Goal: Task Accomplishment & Management: Manage account settings

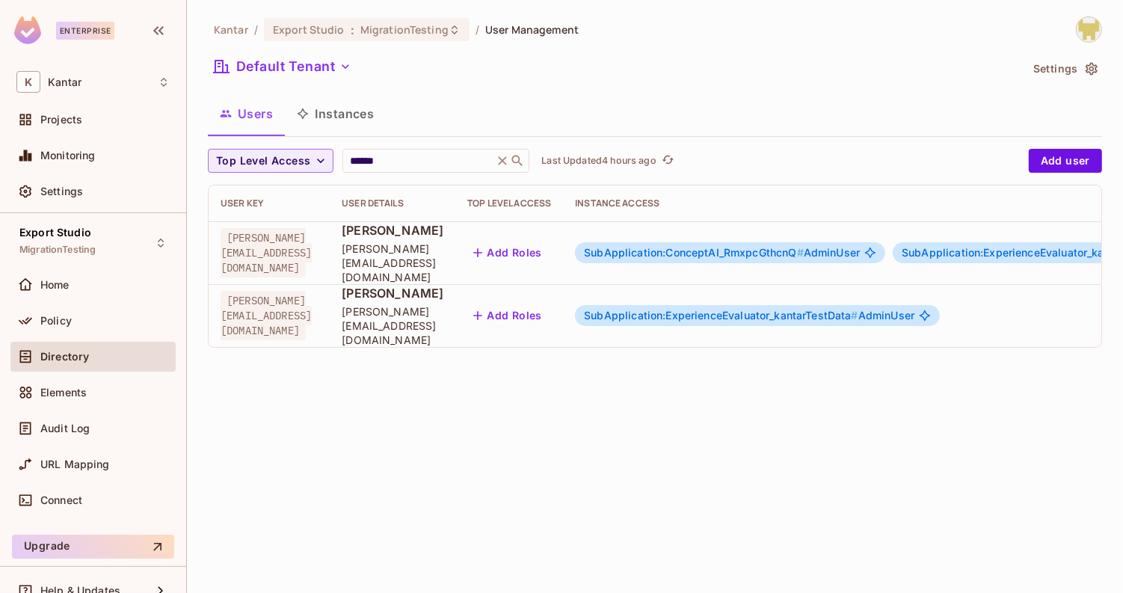
click at [736, 246] on span "SubApplication:ConceptAI_RmxpcGthcnQ #" at bounding box center [694, 252] width 220 height 13
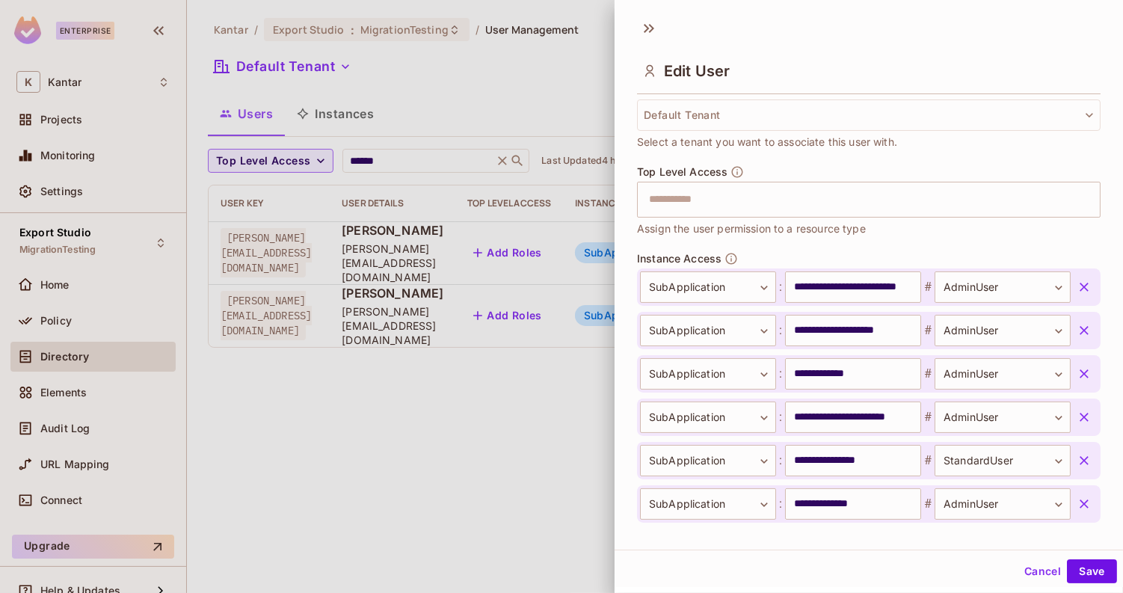
scroll to position [368, 0]
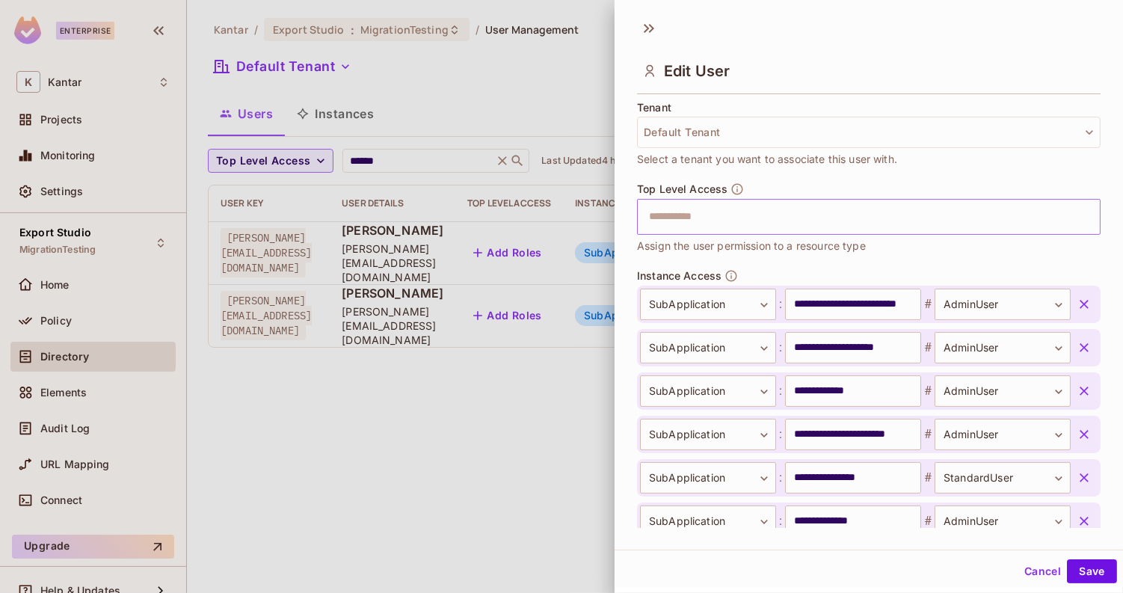
click at [831, 227] on input "text" at bounding box center [856, 217] width 432 height 30
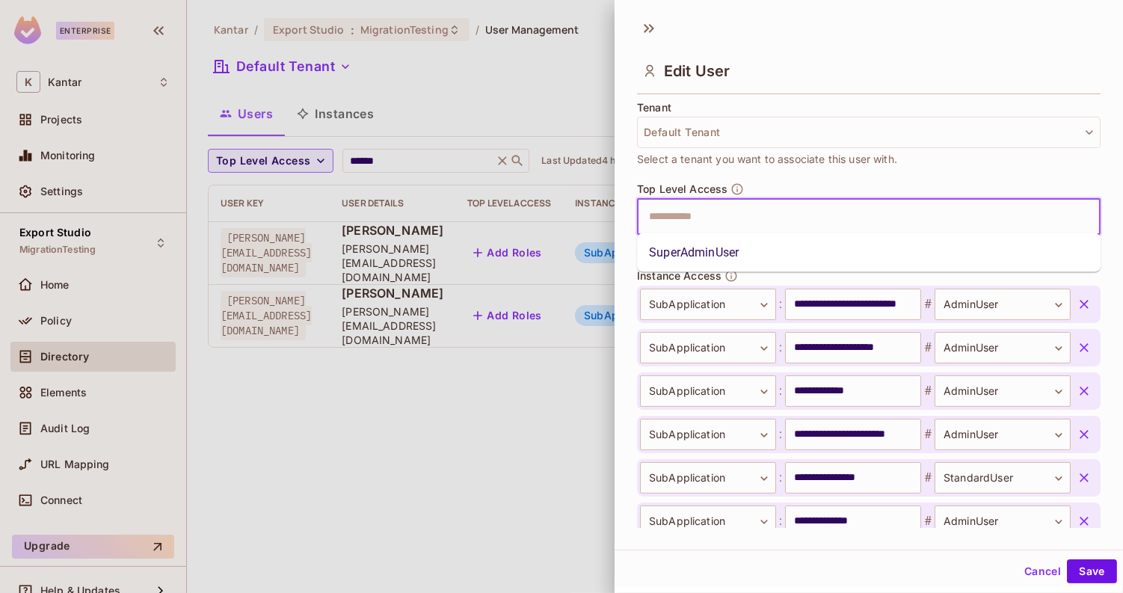
click at [814, 254] on li "SuperAdminUser" at bounding box center [869, 252] width 464 height 27
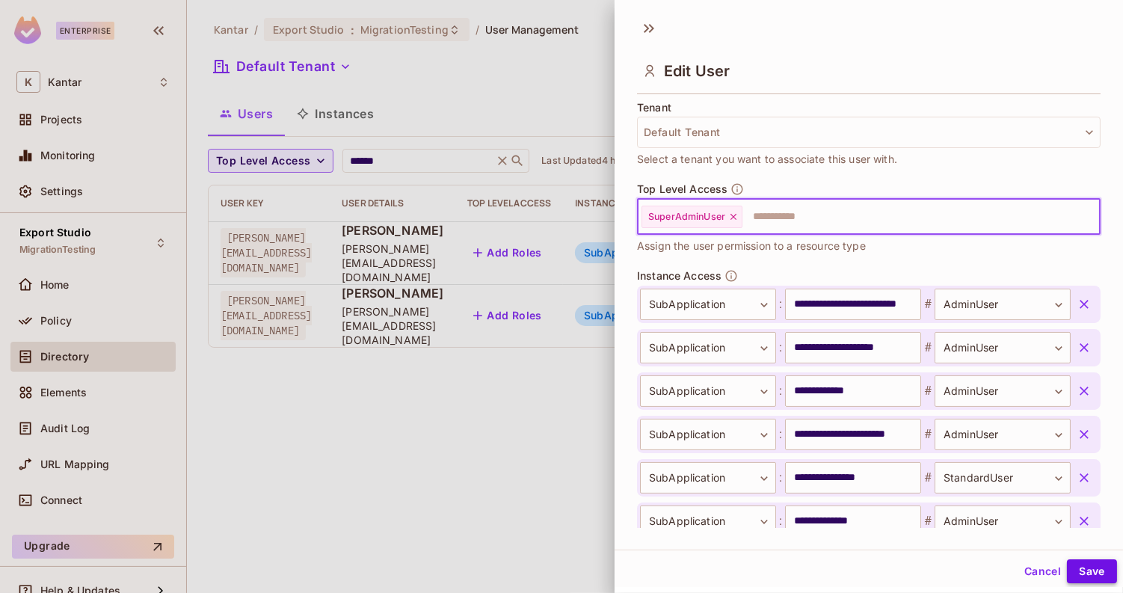
click at [1101, 571] on button "Save" at bounding box center [1092, 571] width 50 height 24
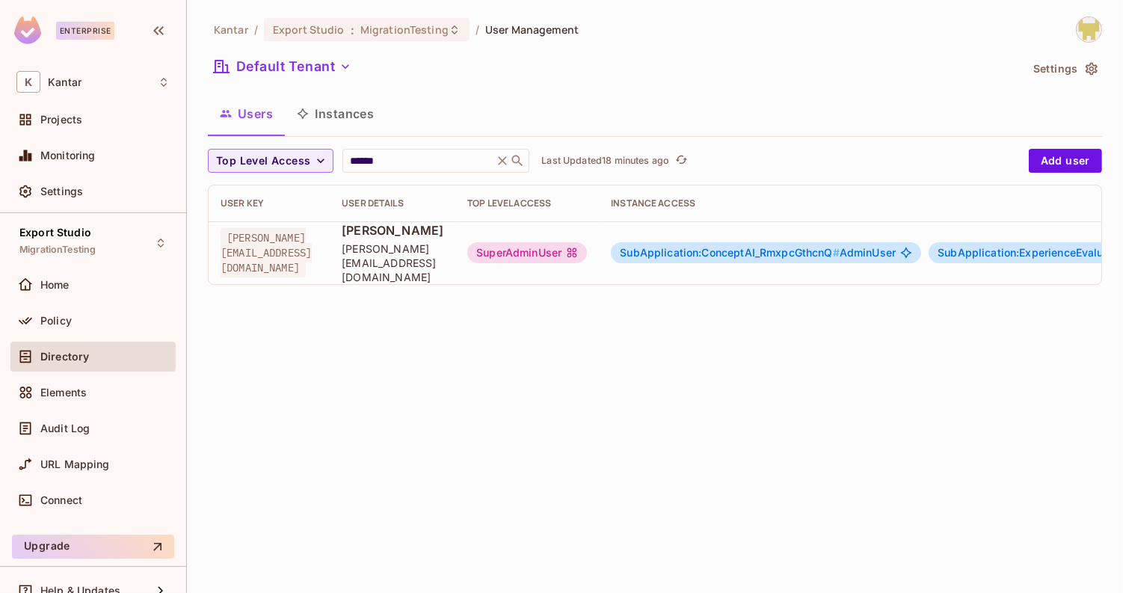
click at [411, 179] on div "Top Level Access ****** ​ Last Updated 18 minutes ago Add user User Key User De…" at bounding box center [655, 217] width 894 height 136
click at [411, 169] on div "****** ​" at bounding box center [436, 161] width 187 height 24
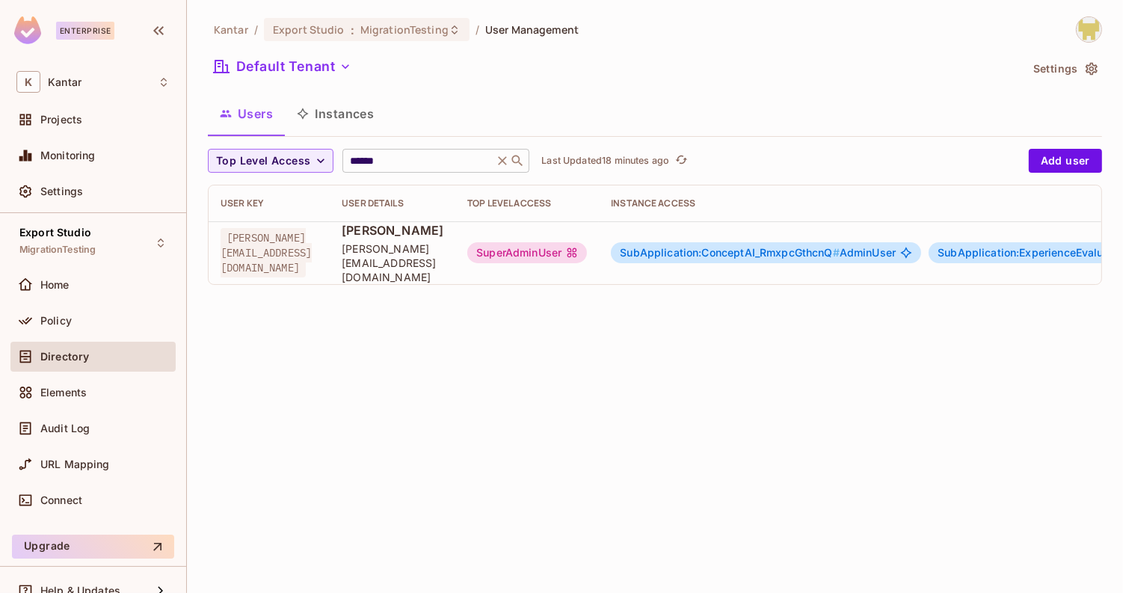
click at [411, 169] on div "****** ​" at bounding box center [436, 161] width 187 height 24
drag, startPoint x: 379, startPoint y: 158, endPoint x: 300, endPoint y: 159, distance: 79.3
click at [300, 158] on div "Top Level Access ****** ​ Last Updated 18 minutes ago" at bounding box center [615, 161] width 814 height 24
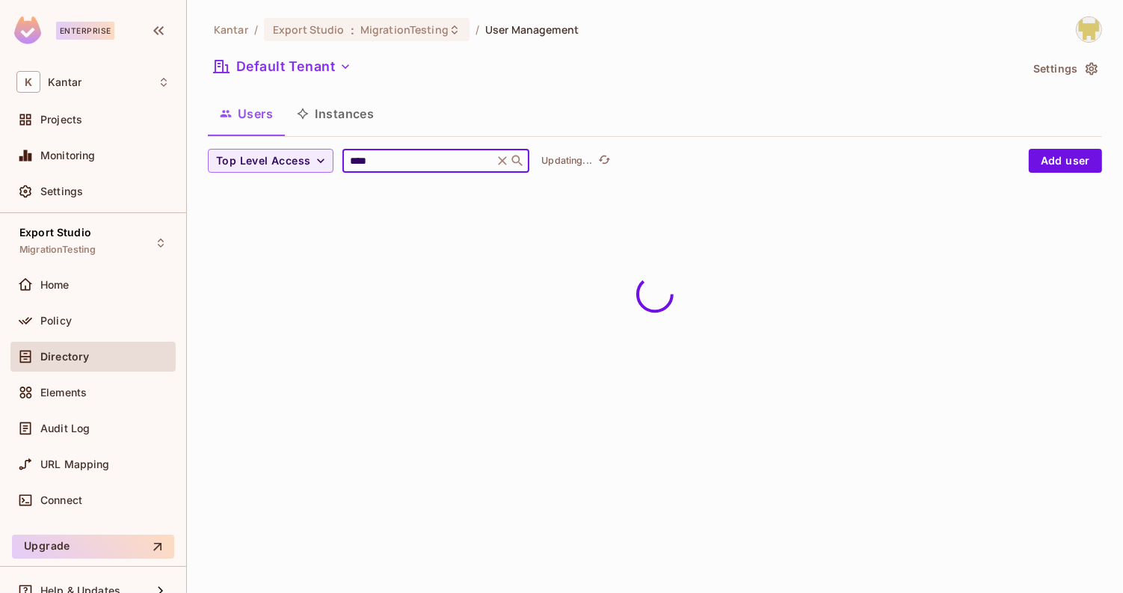
type input "****"
click at [438, 123] on div "Users Instances" at bounding box center [655, 113] width 894 height 37
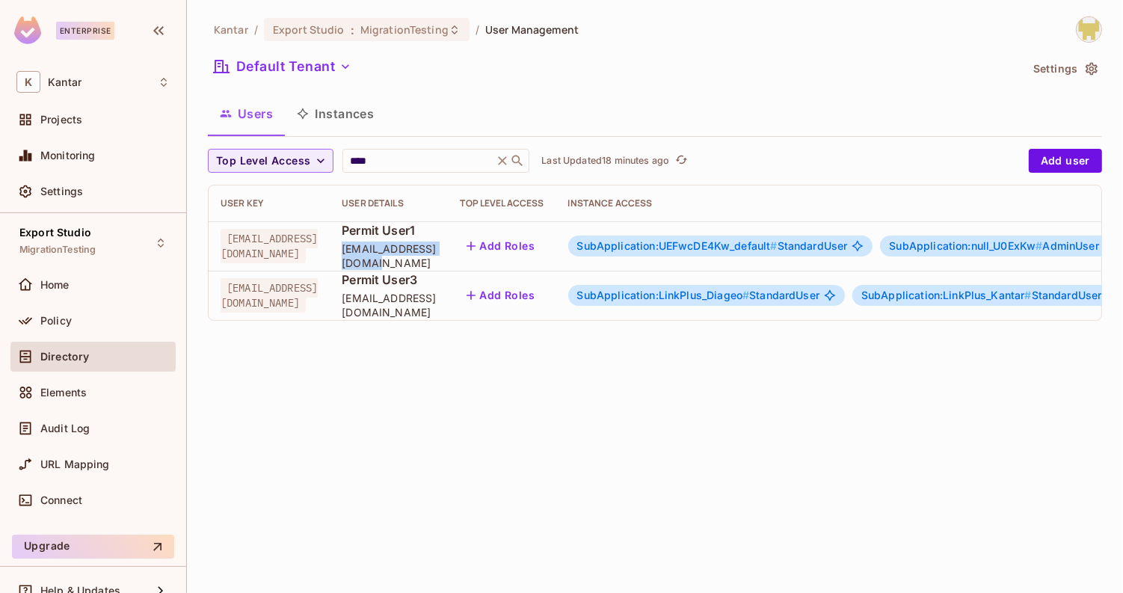
drag, startPoint x: 384, startPoint y: 259, endPoint x: 521, endPoint y: 260, distance: 136.9
click at [448, 260] on td "Permit User1 permit.User1@test.com" at bounding box center [389, 245] width 118 height 49
copy span "[EMAIL_ADDRESS][DOMAIN_NAME]"
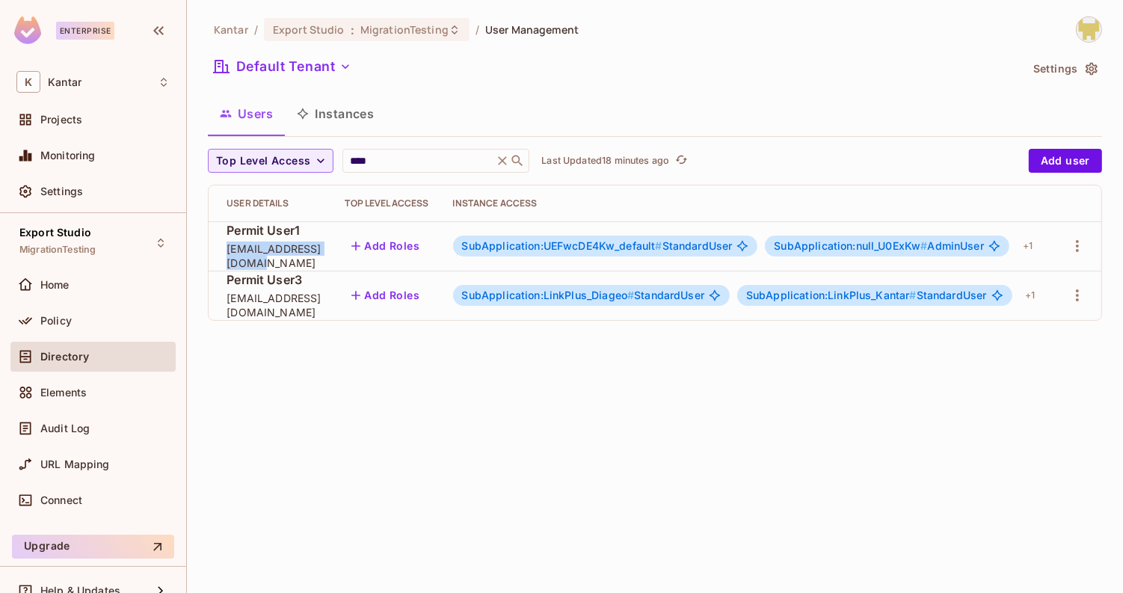
click at [548, 299] on span "SubApplication:LinkPlus_Diageo #" at bounding box center [548, 295] width 173 height 13
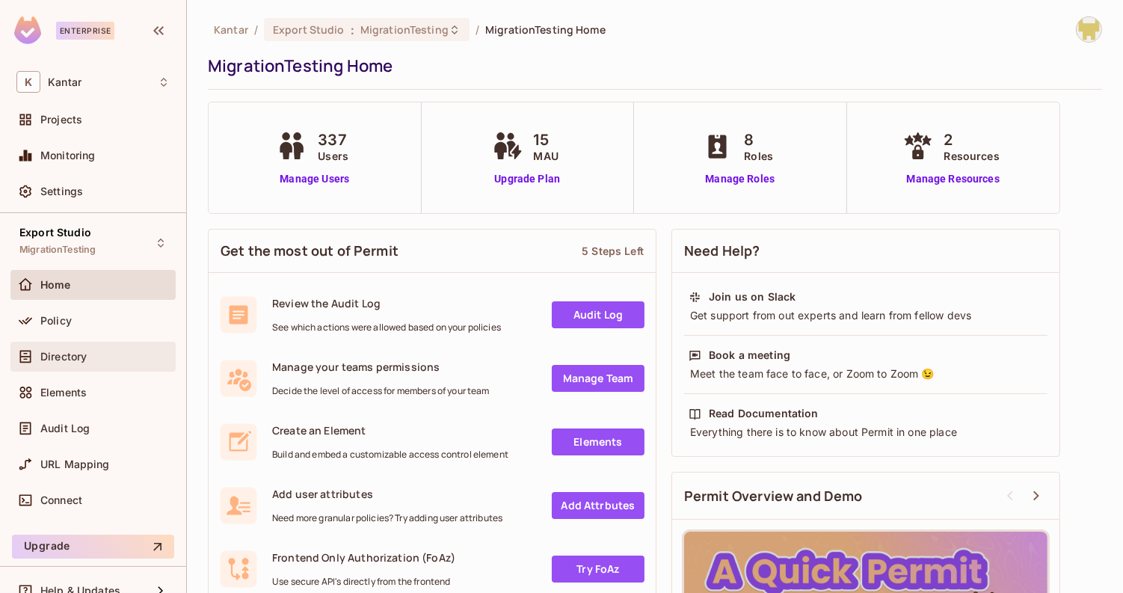
click at [75, 361] on span "Directory" at bounding box center [63, 357] width 46 height 12
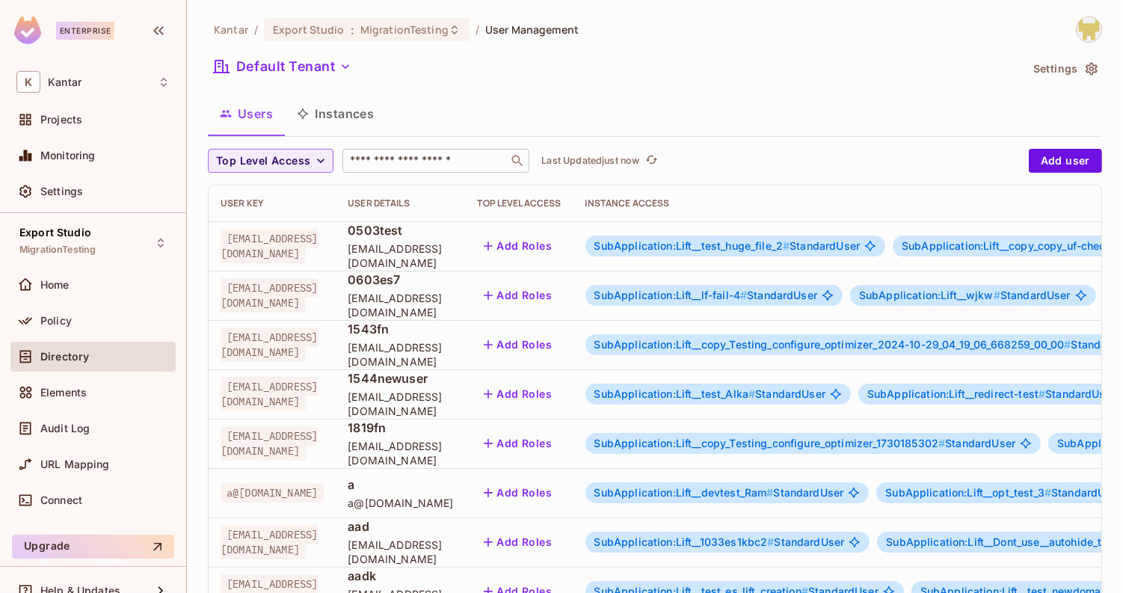
click at [408, 171] on div "​" at bounding box center [436, 161] width 187 height 24
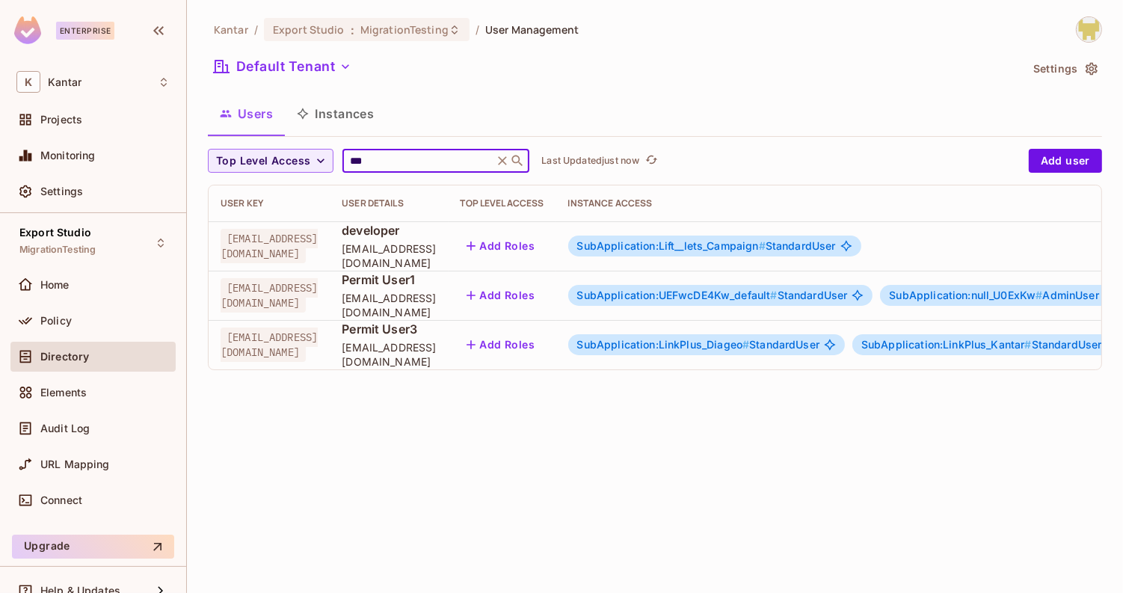
type input "***"
click at [664, 343] on span "SubApplication:LinkPlus_Diageo #" at bounding box center [663, 344] width 173 height 13
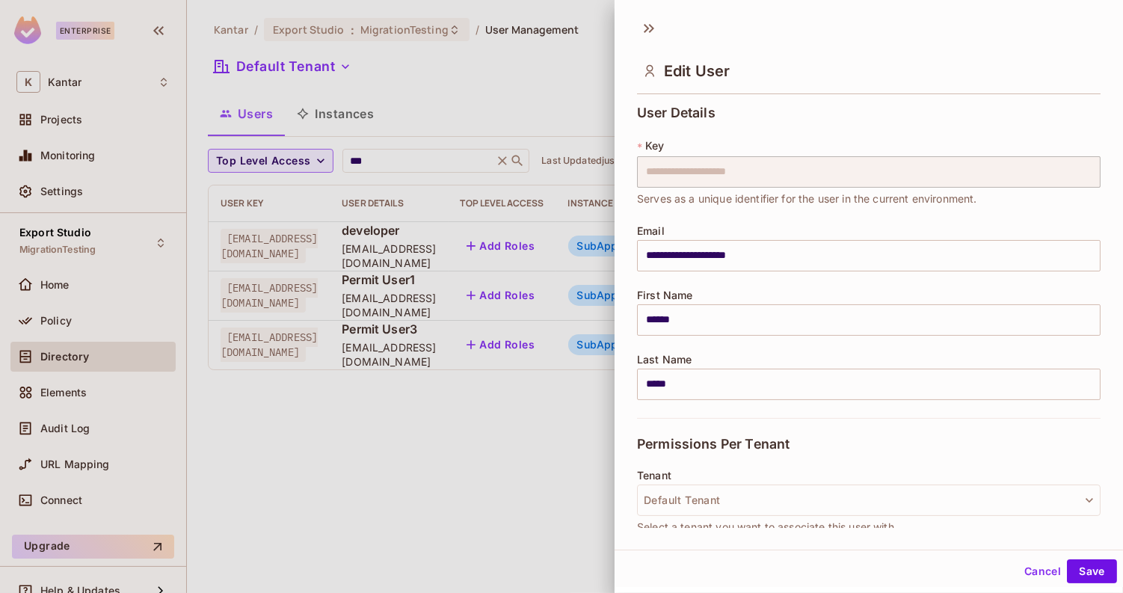
scroll to position [331, 0]
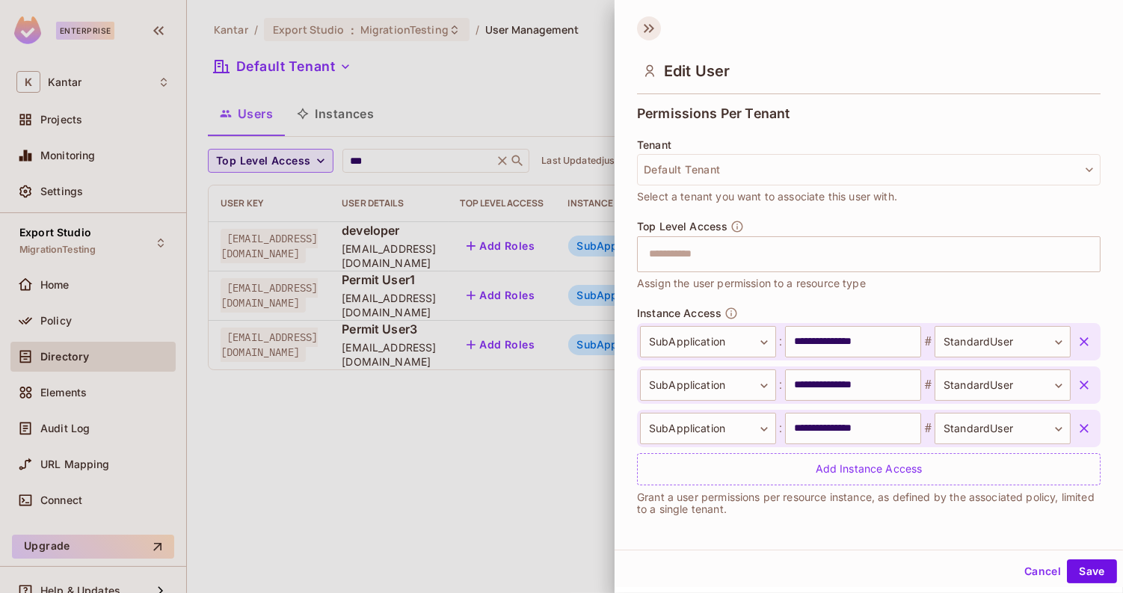
click at [643, 30] on icon at bounding box center [649, 28] width 24 height 24
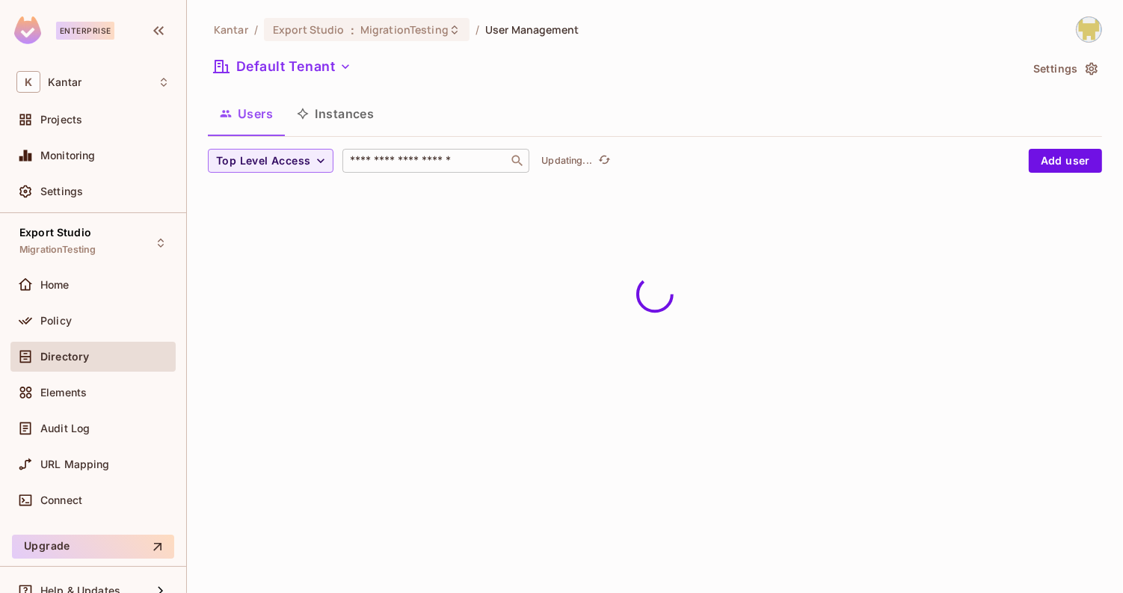
click at [408, 153] on input "text" at bounding box center [425, 160] width 157 height 15
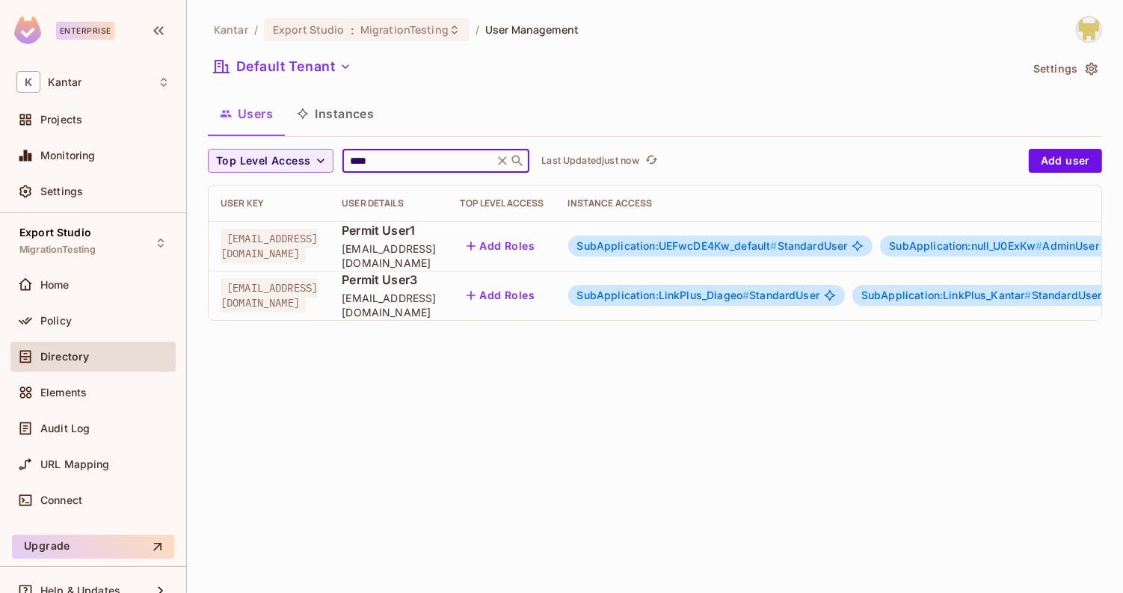
click at [472, 128] on div "Users Instances" at bounding box center [655, 113] width 894 height 37
click at [705, 292] on span "SubApplication:LinkPlus_Diageo #" at bounding box center [663, 295] width 173 height 13
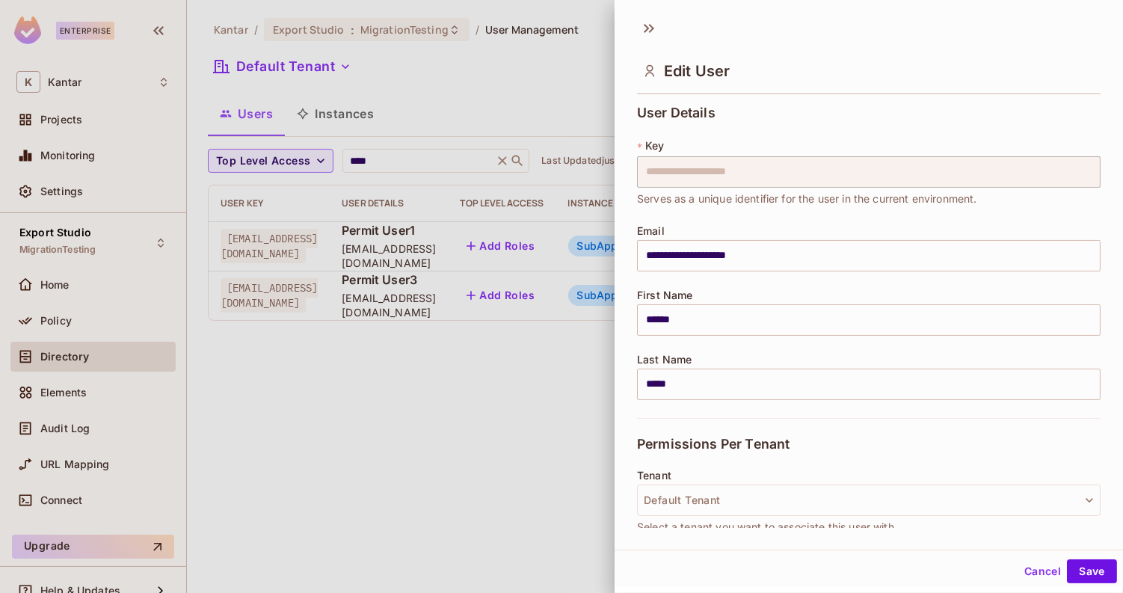
scroll to position [331, 0]
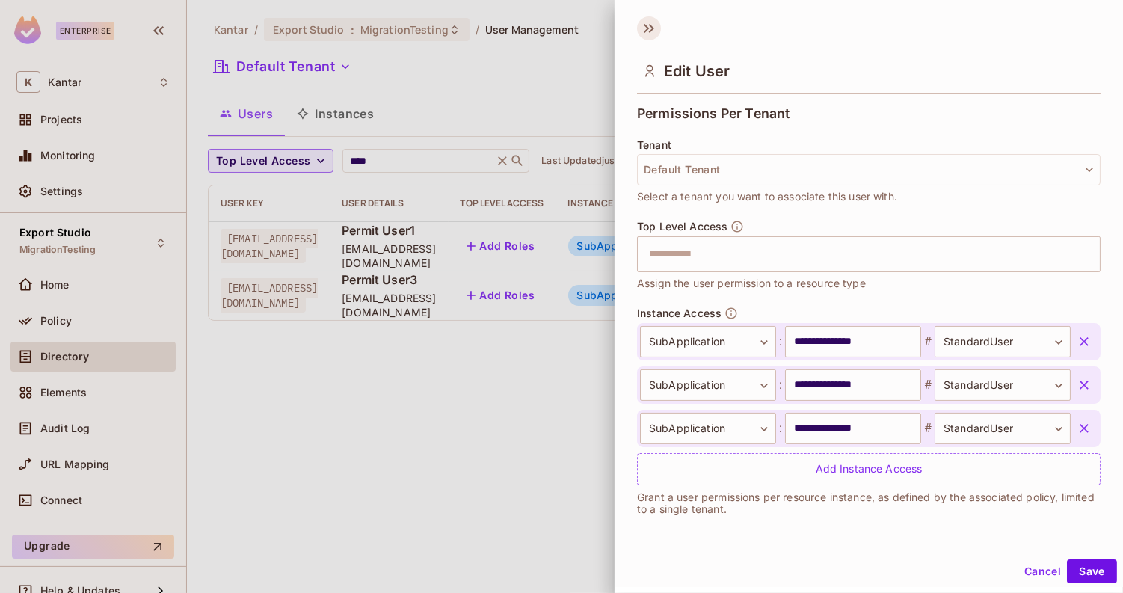
click at [653, 25] on icon at bounding box center [649, 28] width 24 height 24
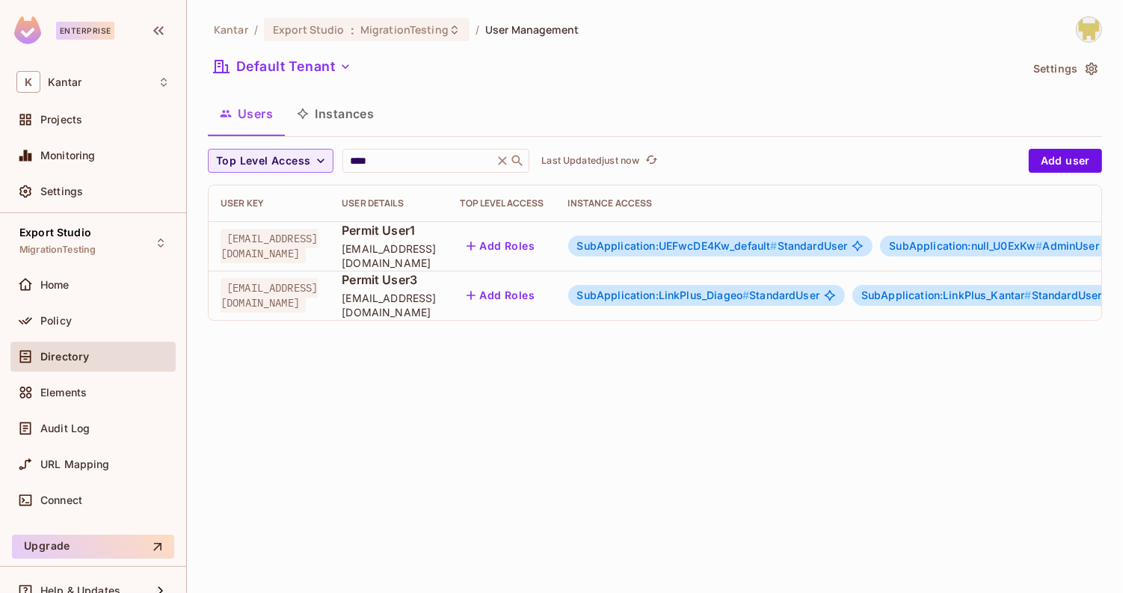
click at [776, 243] on span "SubApplication:UEFwcDE4Kw_default #" at bounding box center [677, 245] width 200 height 13
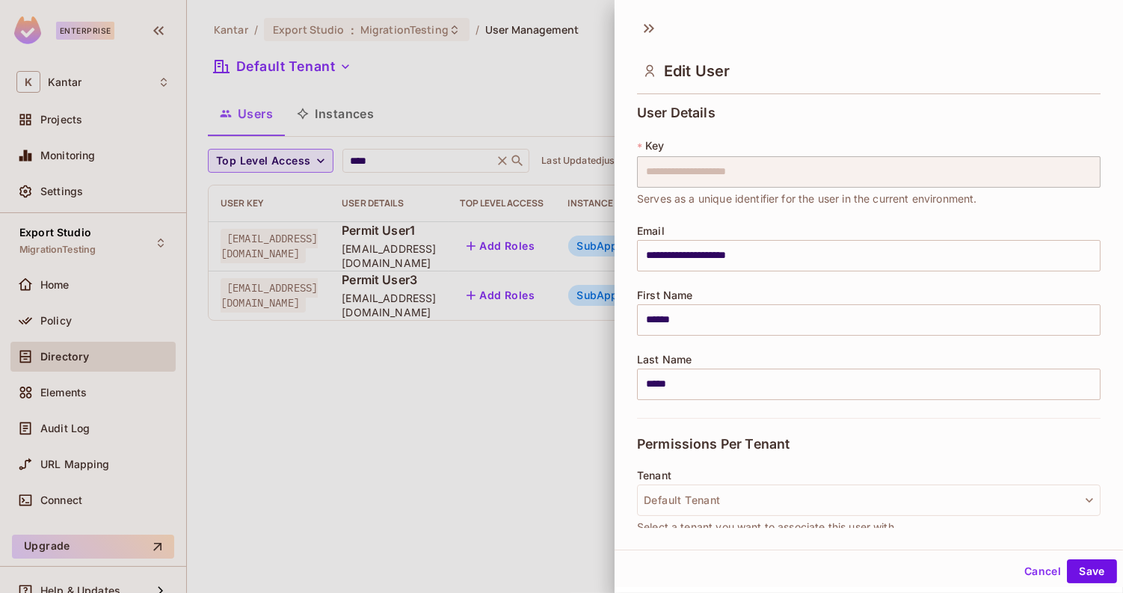
scroll to position [375, 0]
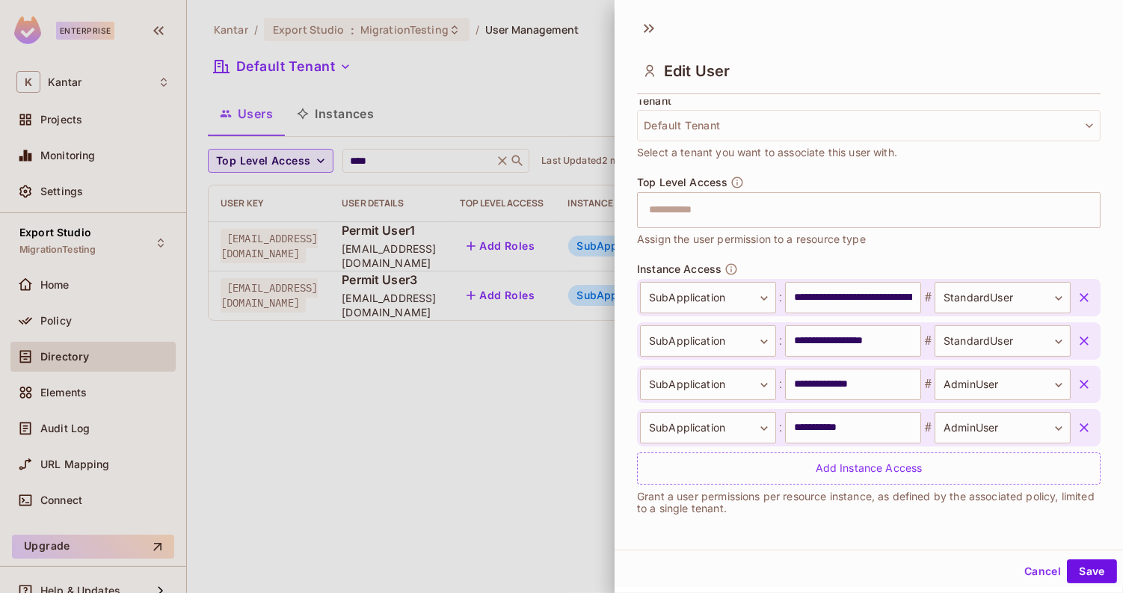
click at [642, 40] on div "Edit User" at bounding box center [869, 57] width 509 height 83
click at [647, 30] on icon at bounding box center [646, 28] width 5 height 9
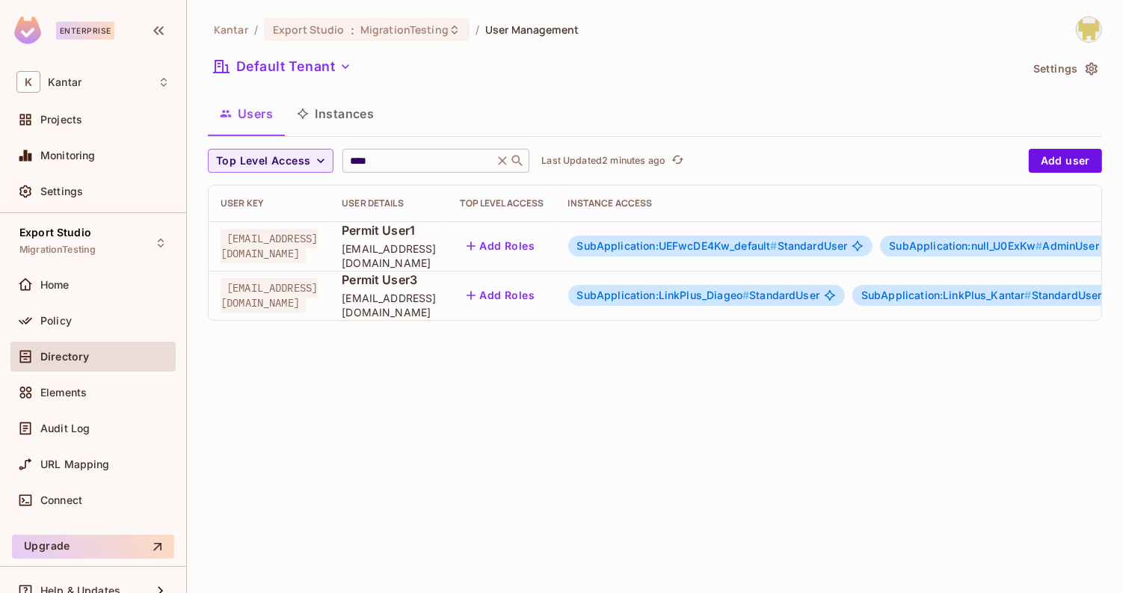
click at [442, 168] on div "**** ​" at bounding box center [436, 161] width 187 height 24
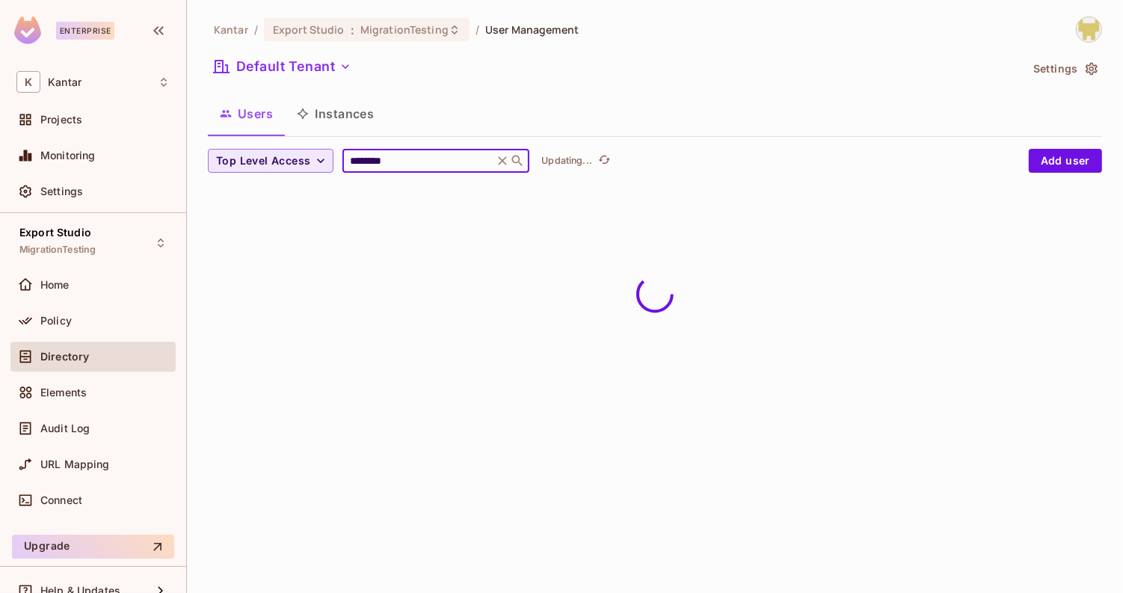
drag, startPoint x: 398, startPoint y: 157, endPoint x: 326, endPoint y: 158, distance: 71.8
click at [326, 158] on div "Top Level Access ******** ​ Updating..." at bounding box center [615, 161] width 814 height 24
click at [497, 110] on div "Users Instances" at bounding box center [655, 113] width 894 height 37
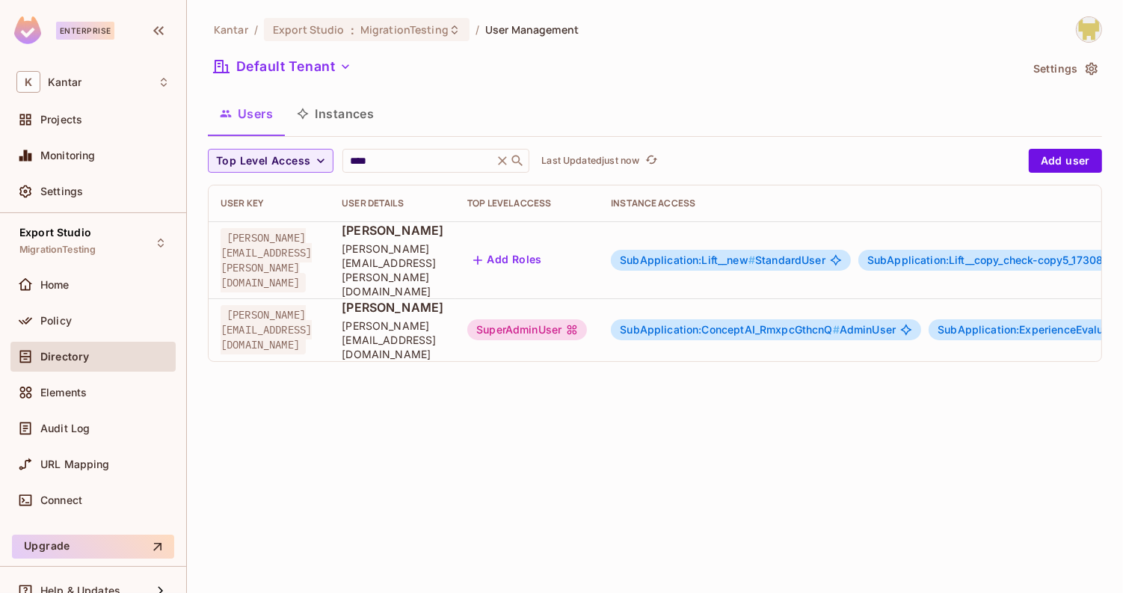
click at [782, 323] on span "SubApplication:ConceptAI_RmxpcGthcnQ #" at bounding box center [730, 329] width 220 height 13
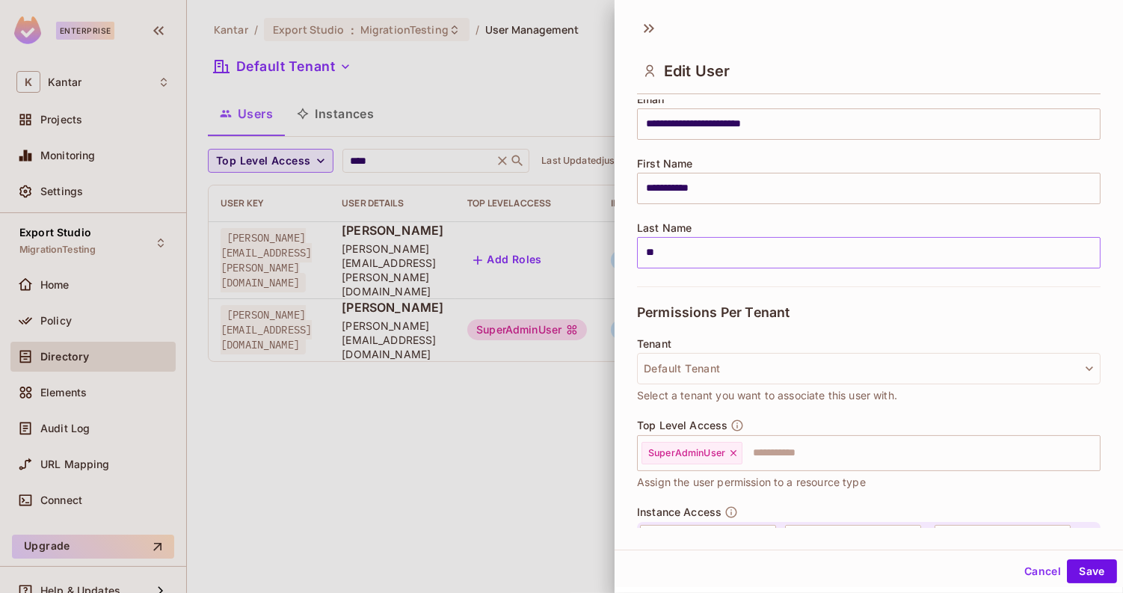
scroll to position [153, 0]
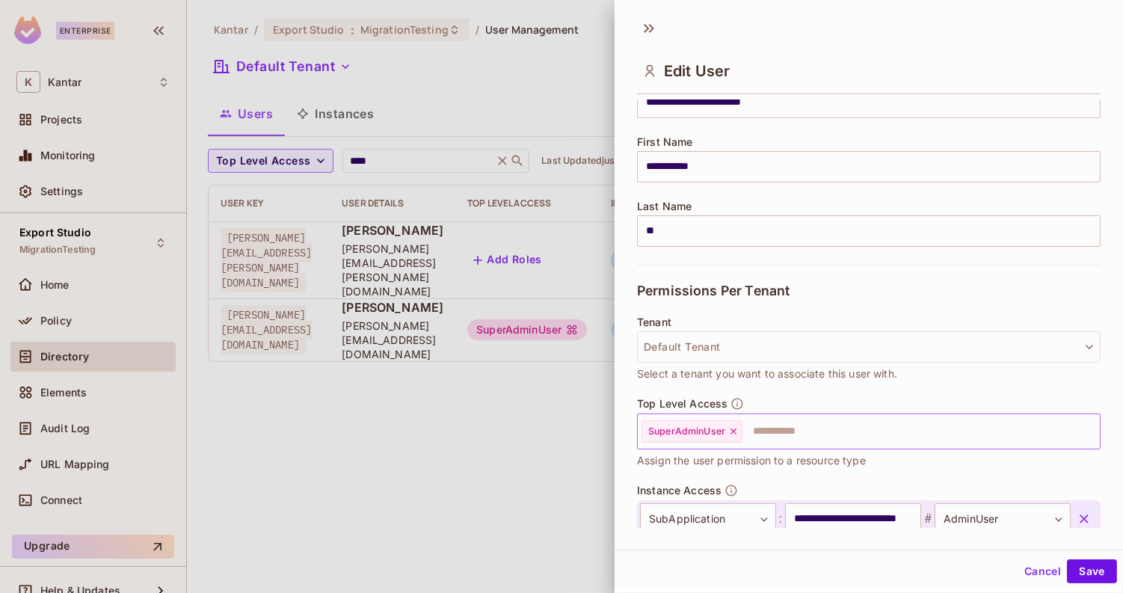
click at [734, 431] on icon at bounding box center [734, 432] width 6 height 6
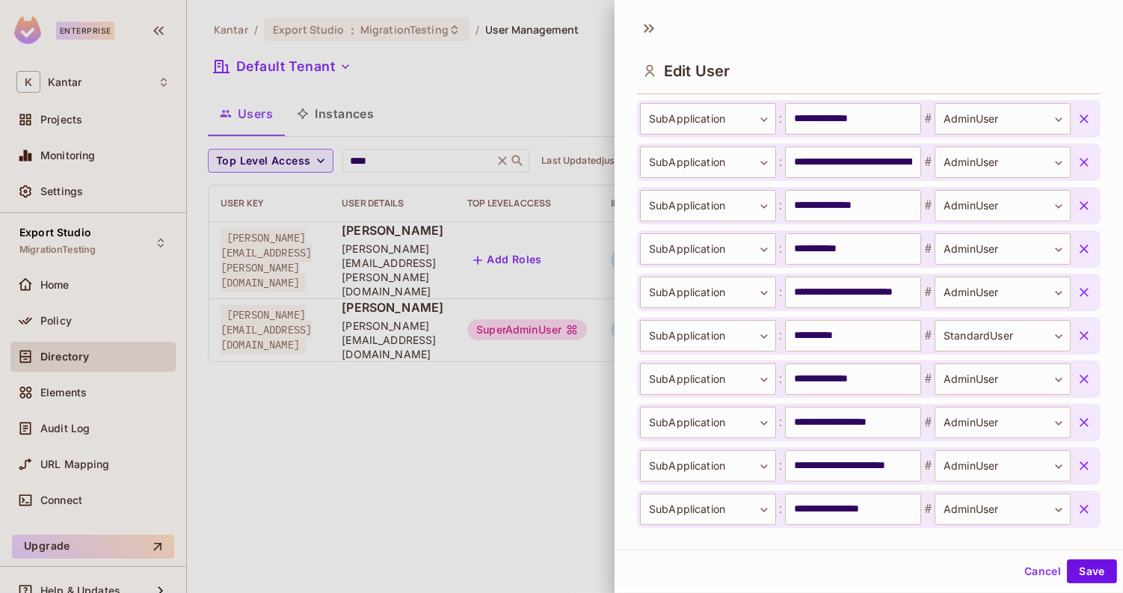
scroll to position [981, 0]
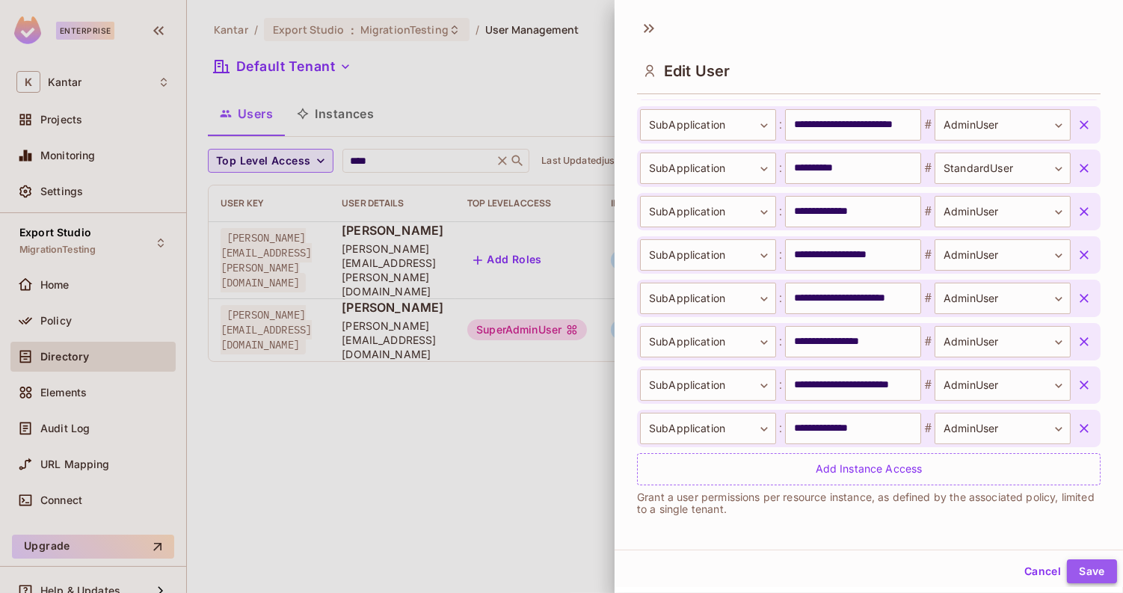
click at [1084, 577] on button "Save" at bounding box center [1092, 571] width 50 height 24
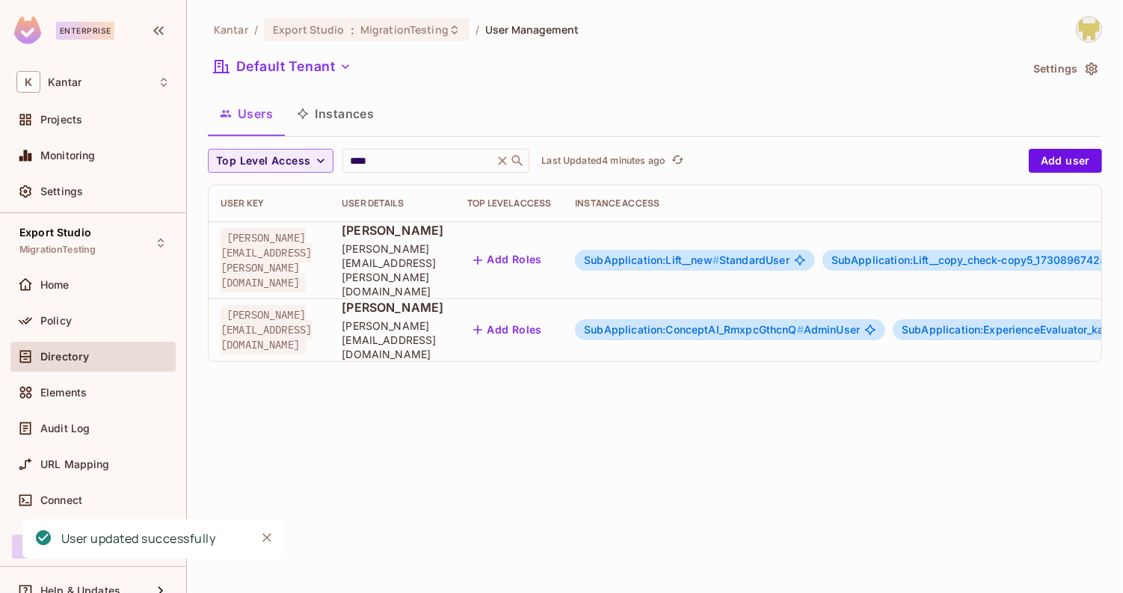
click at [548, 318] on button "Add Roles" at bounding box center [507, 330] width 81 height 24
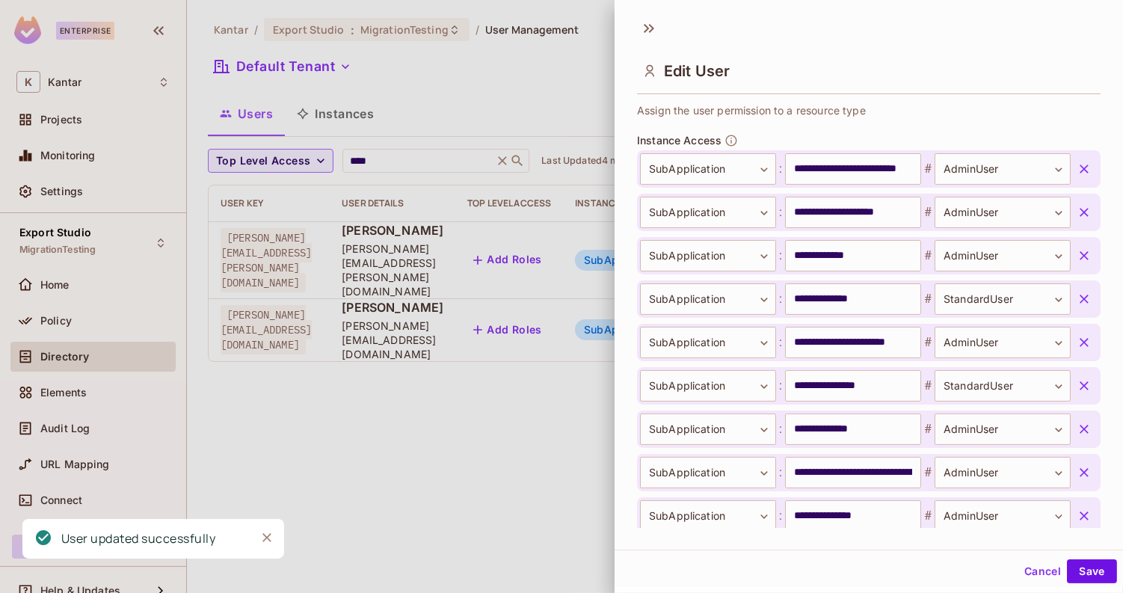
scroll to position [322, 0]
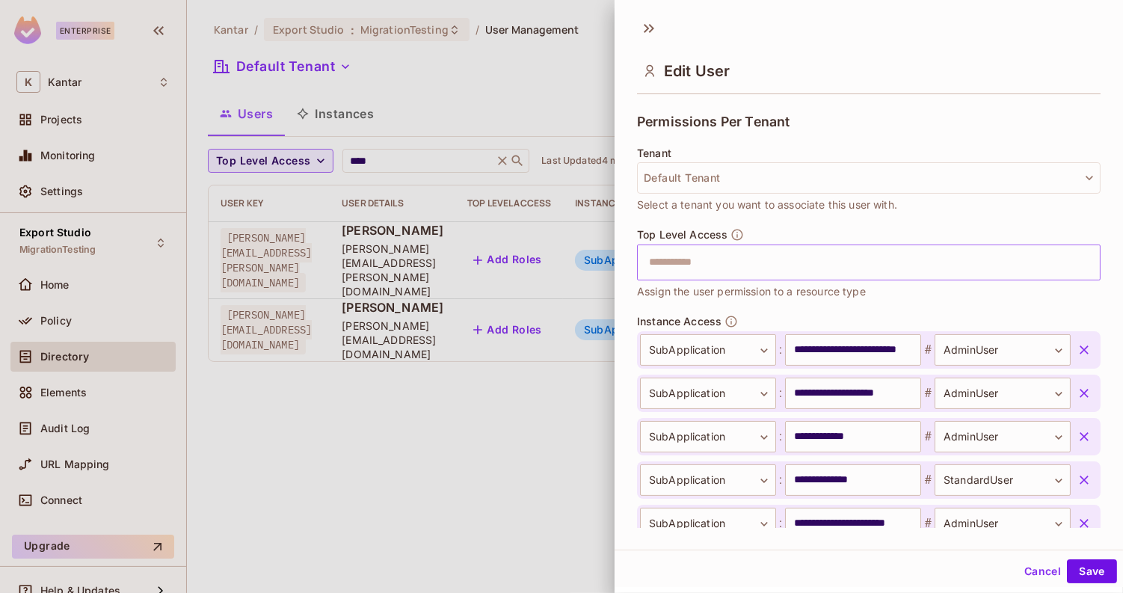
click at [696, 269] on input "text" at bounding box center [856, 263] width 432 height 30
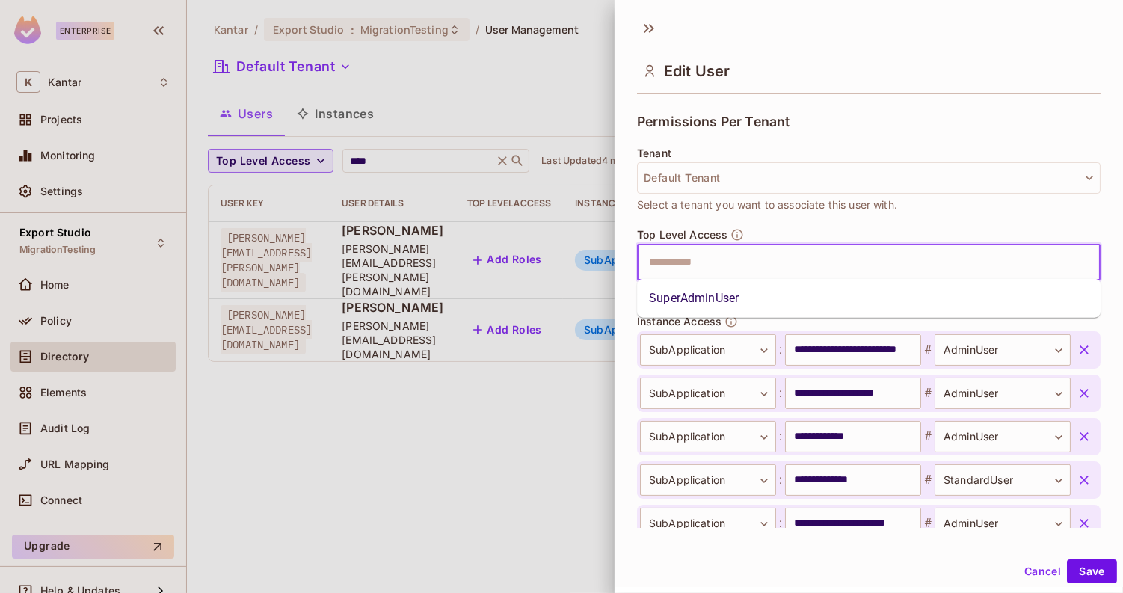
click at [690, 307] on li "SuperAdminUser" at bounding box center [869, 298] width 464 height 27
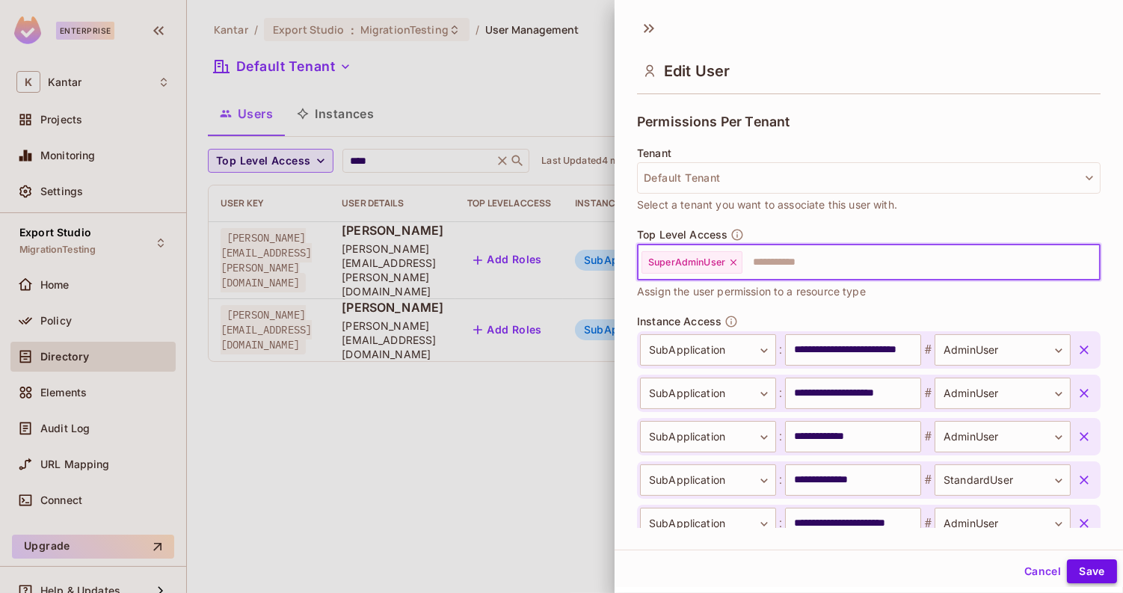
click at [1091, 580] on button "Save" at bounding box center [1092, 571] width 50 height 24
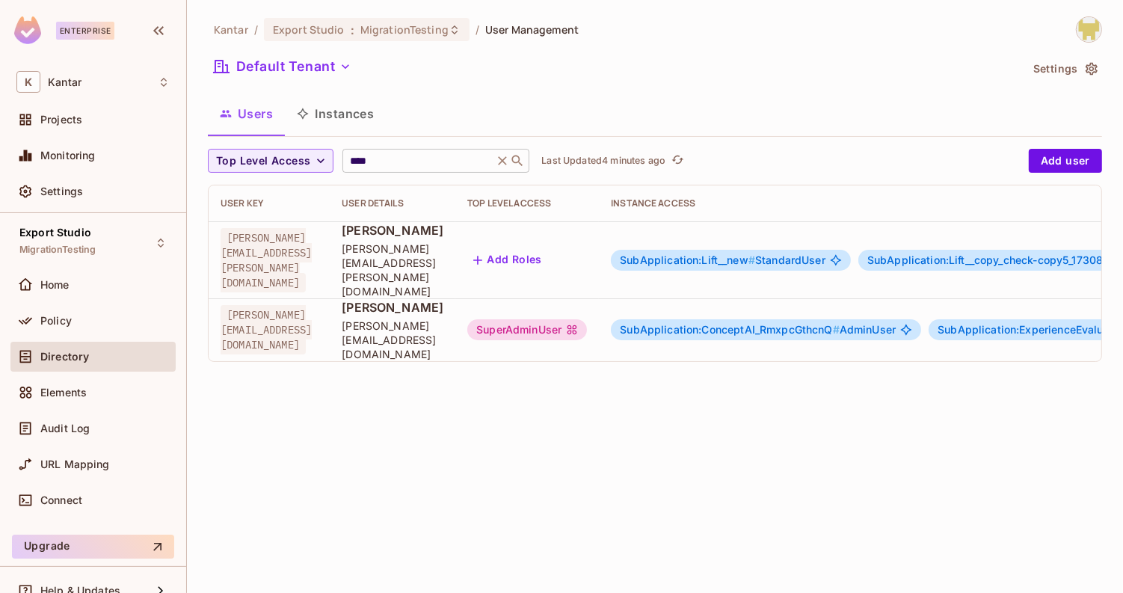
click at [375, 165] on input "****" at bounding box center [418, 160] width 142 height 15
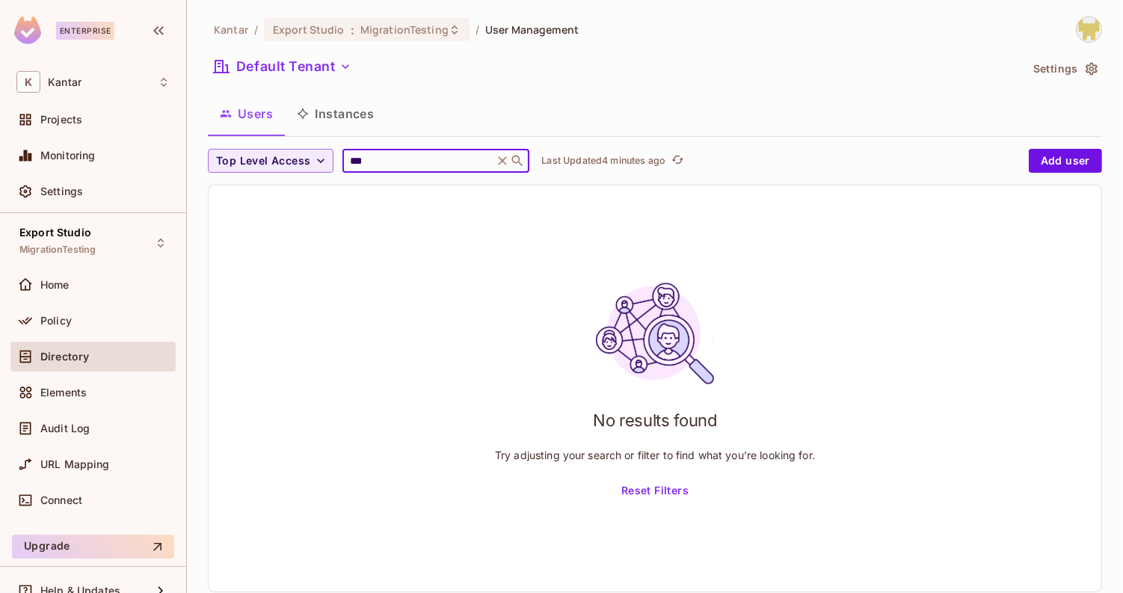
click at [423, 161] on input "***" at bounding box center [418, 160] width 142 height 15
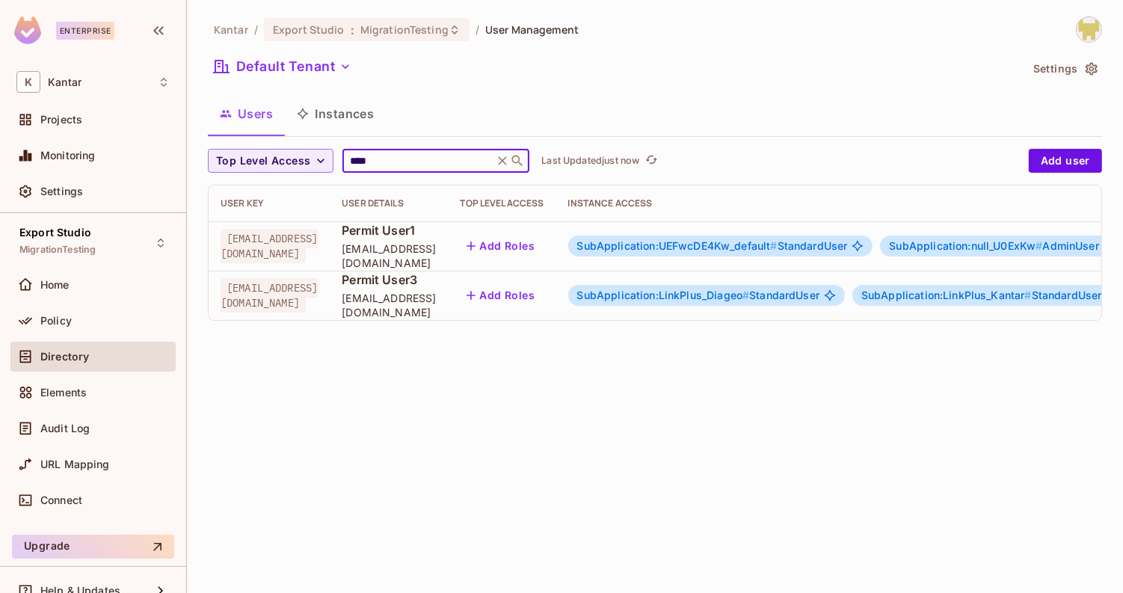
click at [708, 245] on span "SubApplication:UEFwcDE4Kw_default #" at bounding box center [677, 245] width 200 height 13
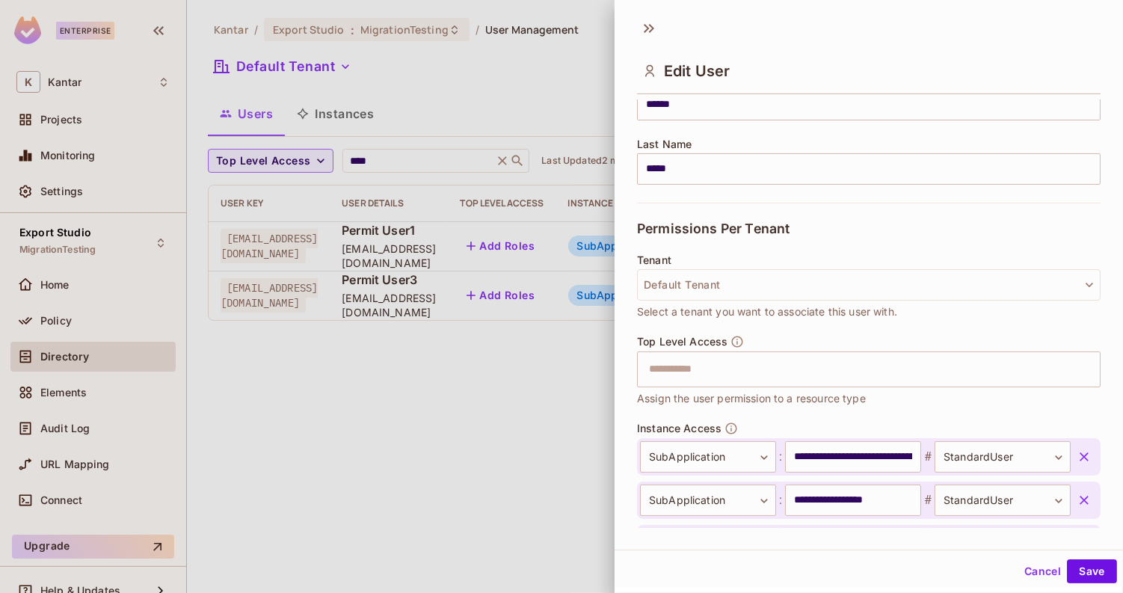
scroll to position [0, 0]
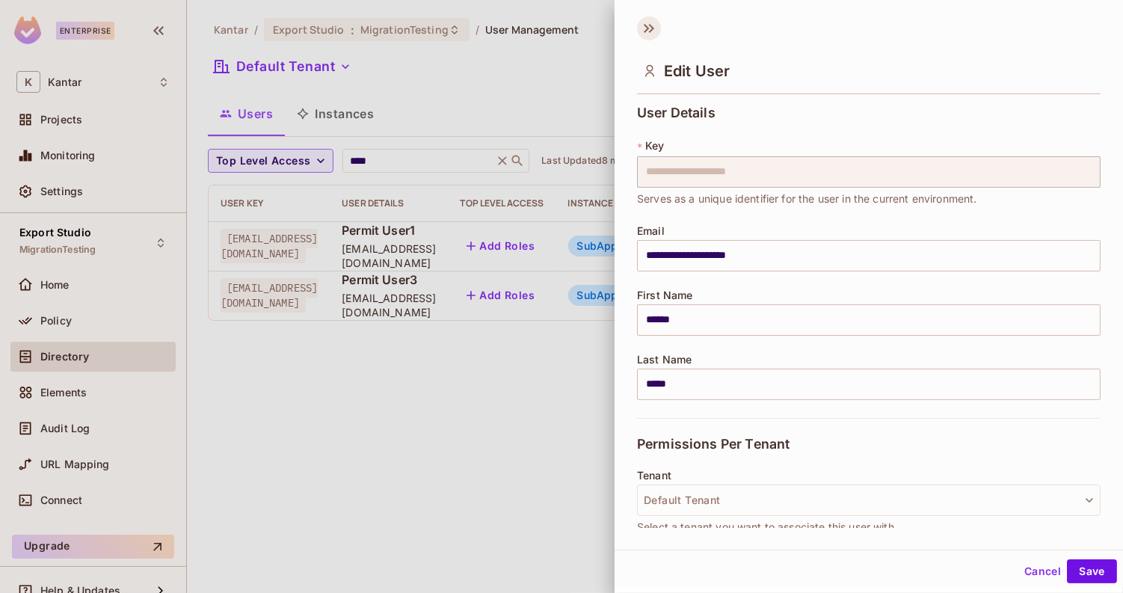
click at [646, 26] on icon at bounding box center [646, 28] width 5 height 9
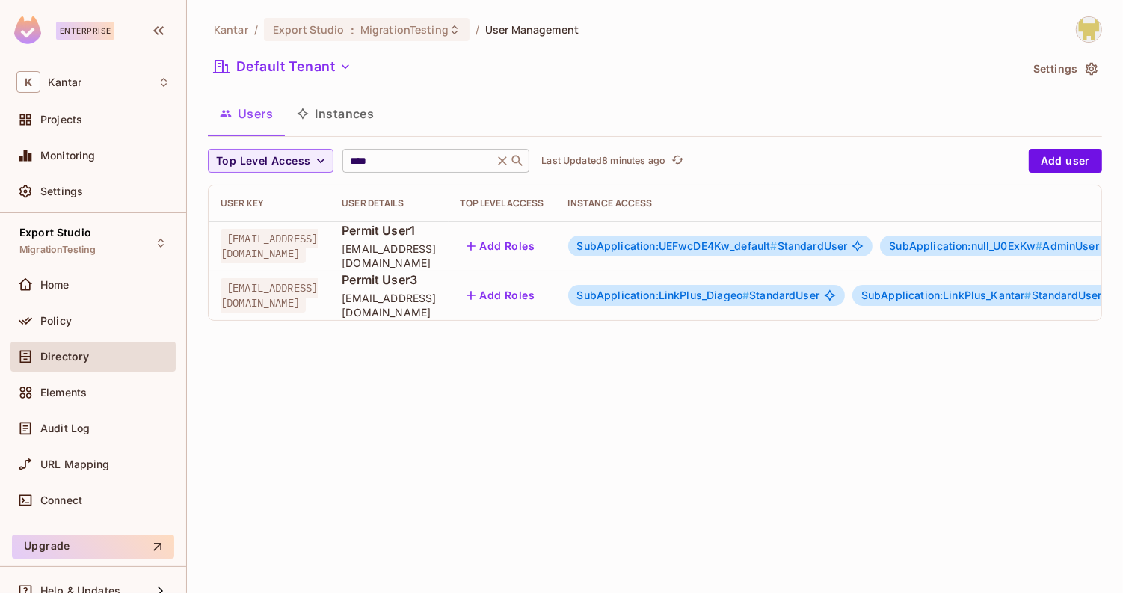
click at [452, 159] on input "****" at bounding box center [418, 160] width 142 height 15
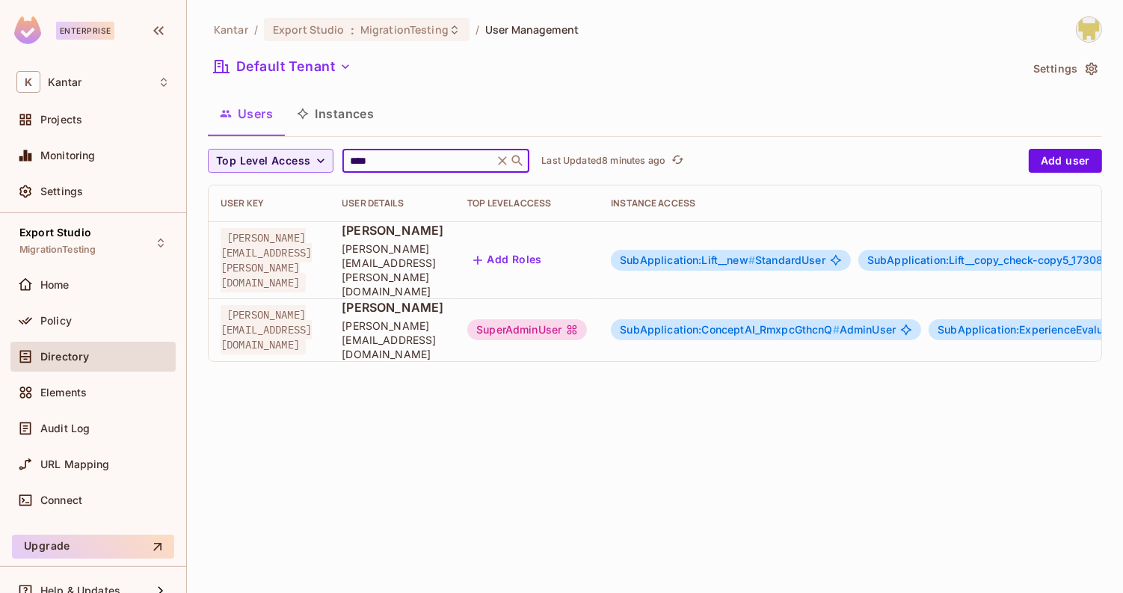
type input "****"
click at [755, 254] on span "SubApplication:Lift__new #" at bounding box center [687, 260] width 135 height 13
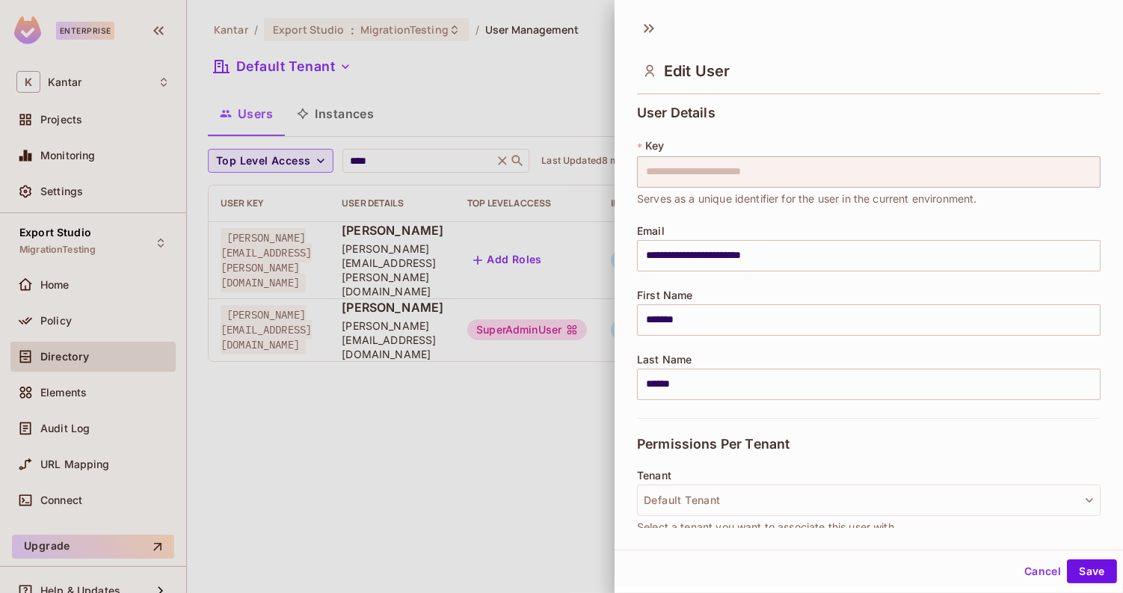
click at [637, 16] on div "Edit User" at bounding box center [869, 57] width 509 height 83
click at [640, 21] on icon at bounding box center [649, 28] width 24 height 24
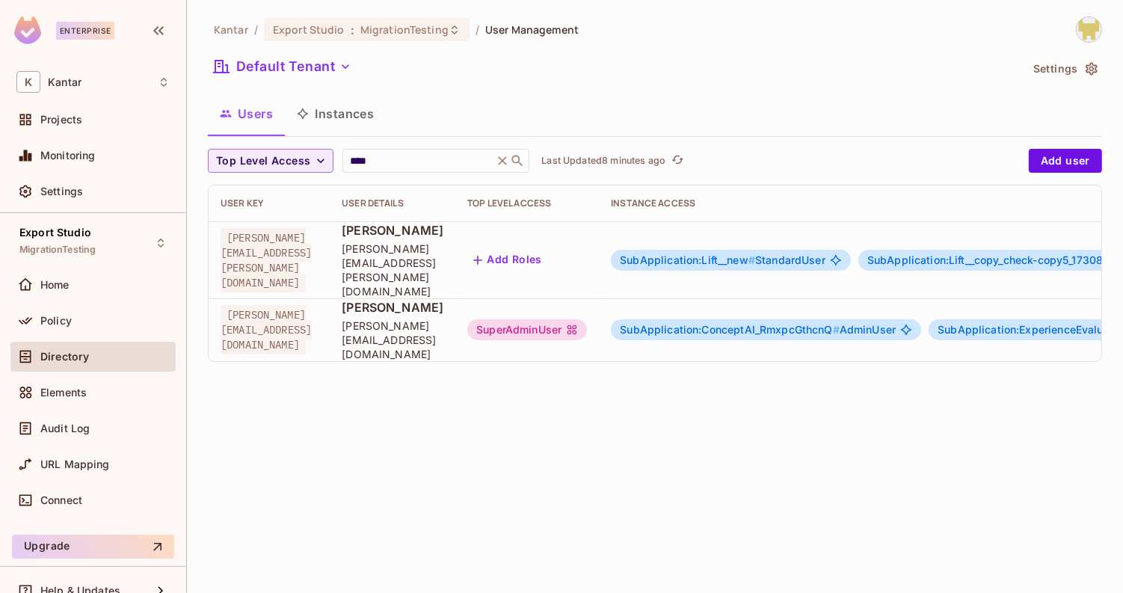
click at [587, 319] on div "SuperAdminUser" at bounding box center [527, 329] width 120 height 21
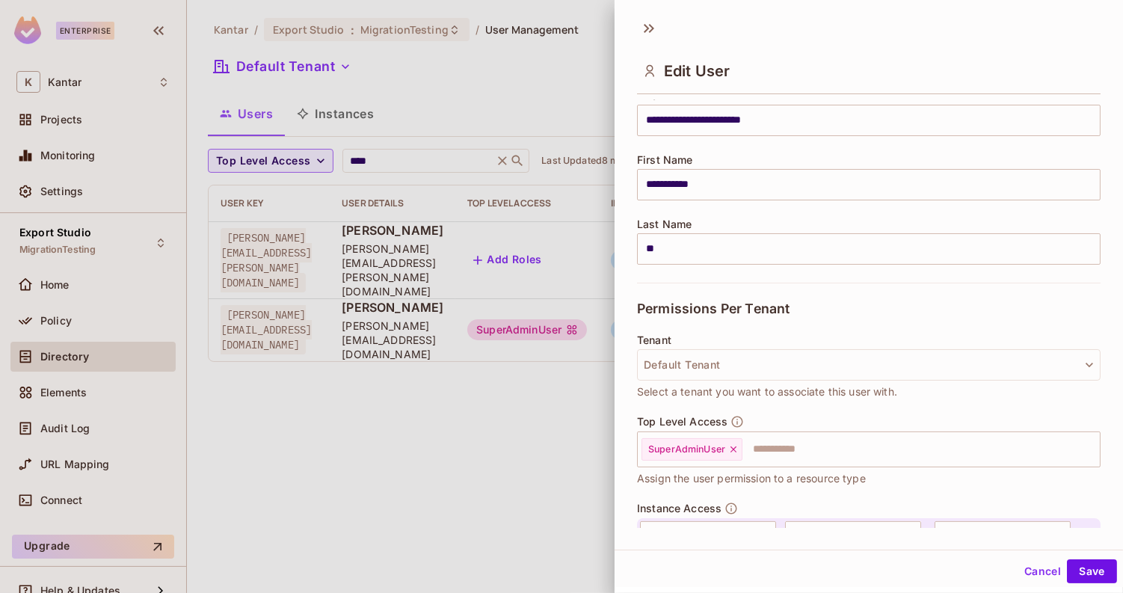
scroll to position [132, 0]
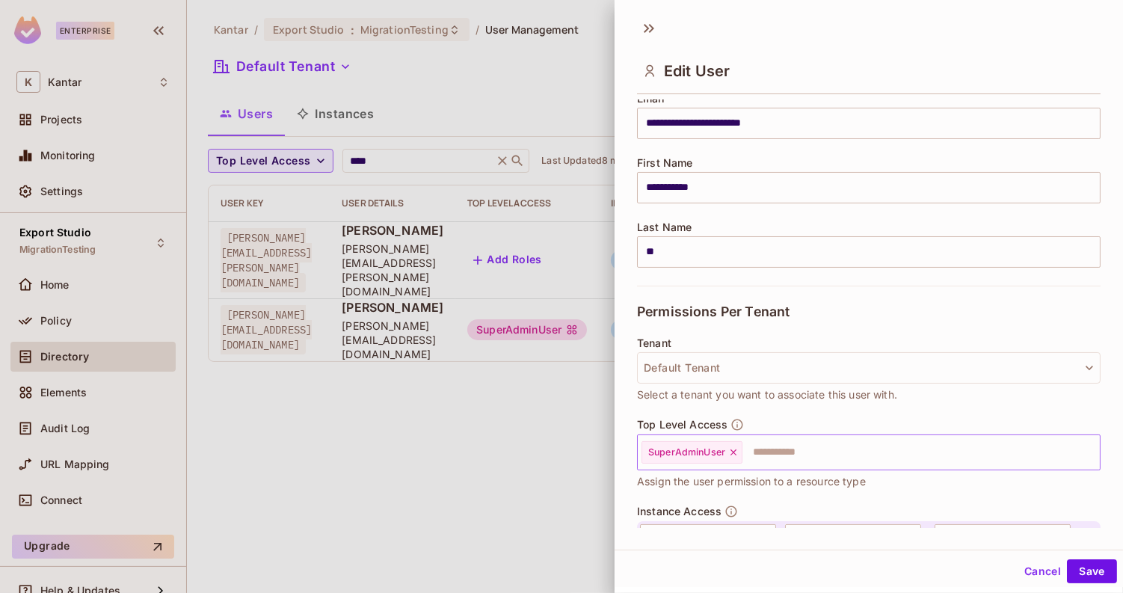
click at [737, 452] on icon at bounding box center [733, 452] width 10 height 10
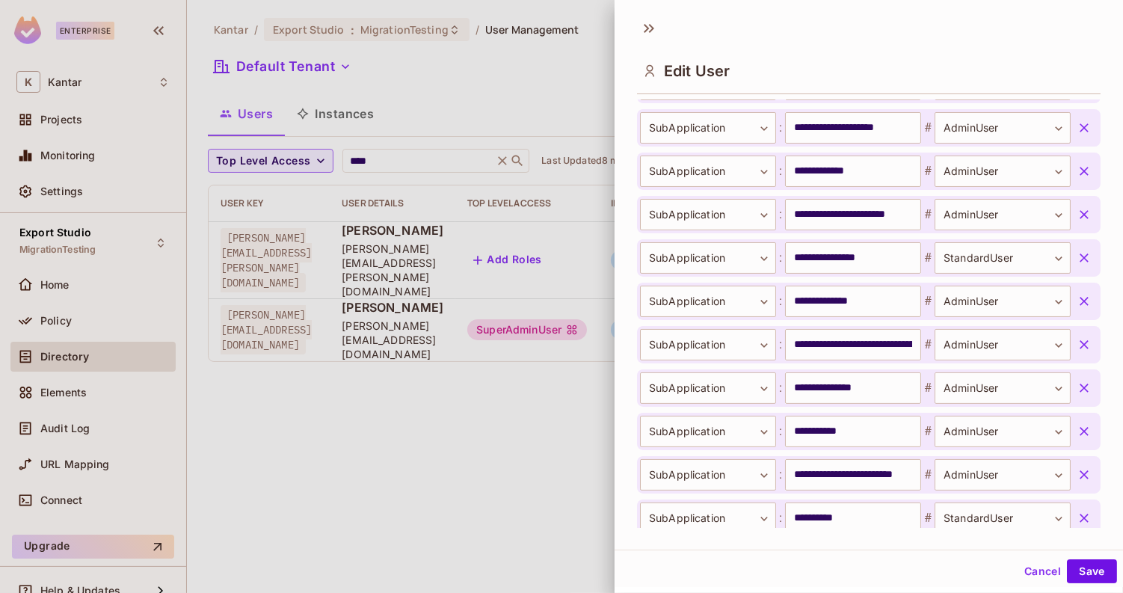
scroll to position [673, 0]
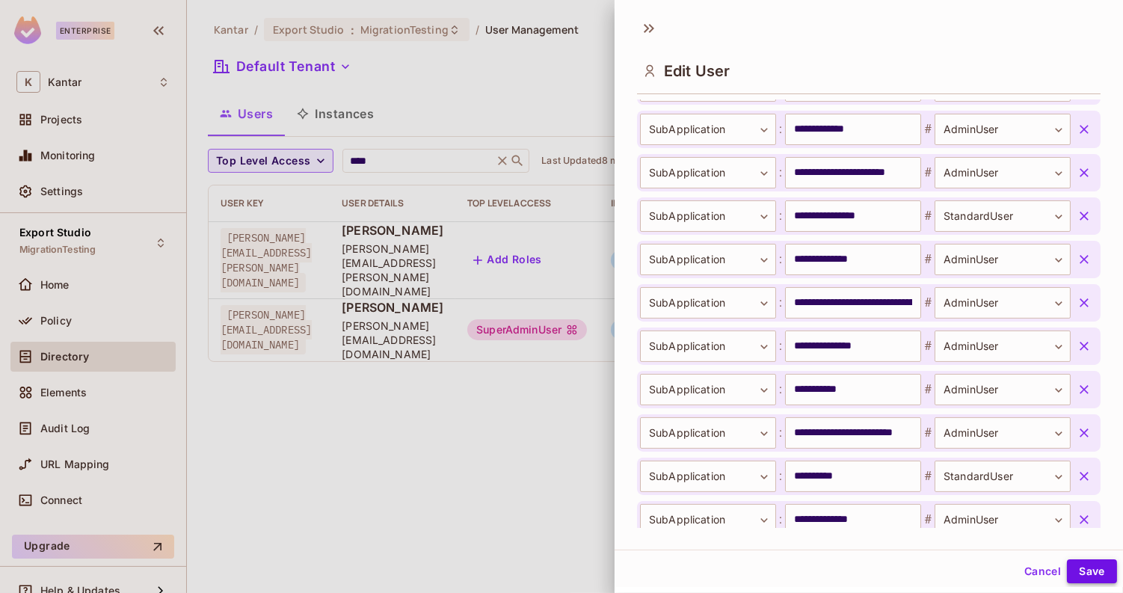
click at [1110, 570] on button "Save" at bounding box center [1092, 571] width 50 height 24
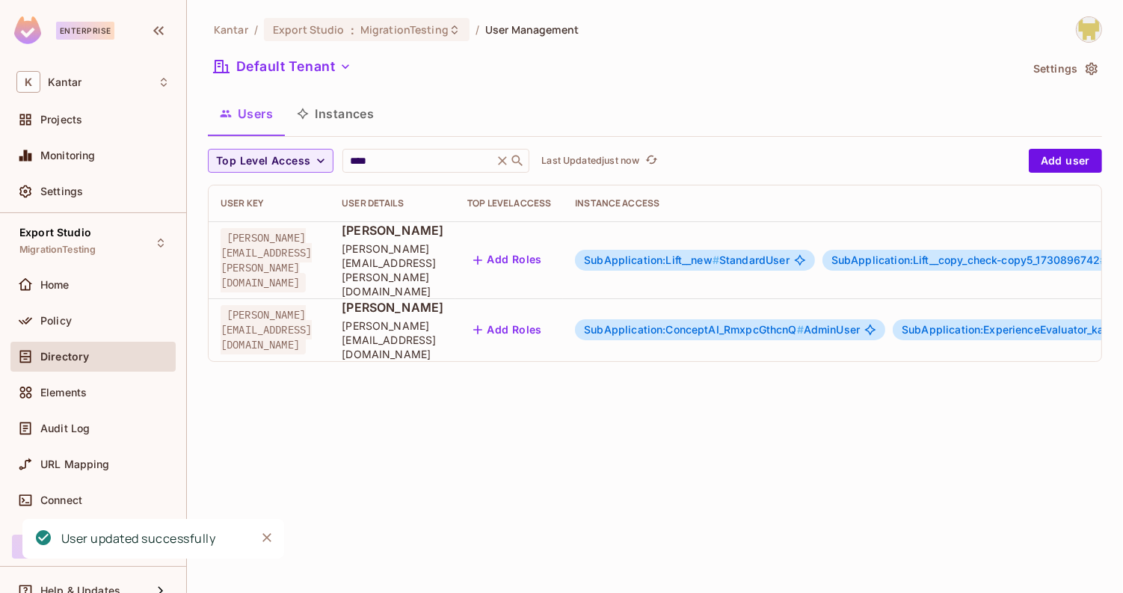
click at [343, 103] on button "Instances" at bounding box center [335, 113] width 101 height 37
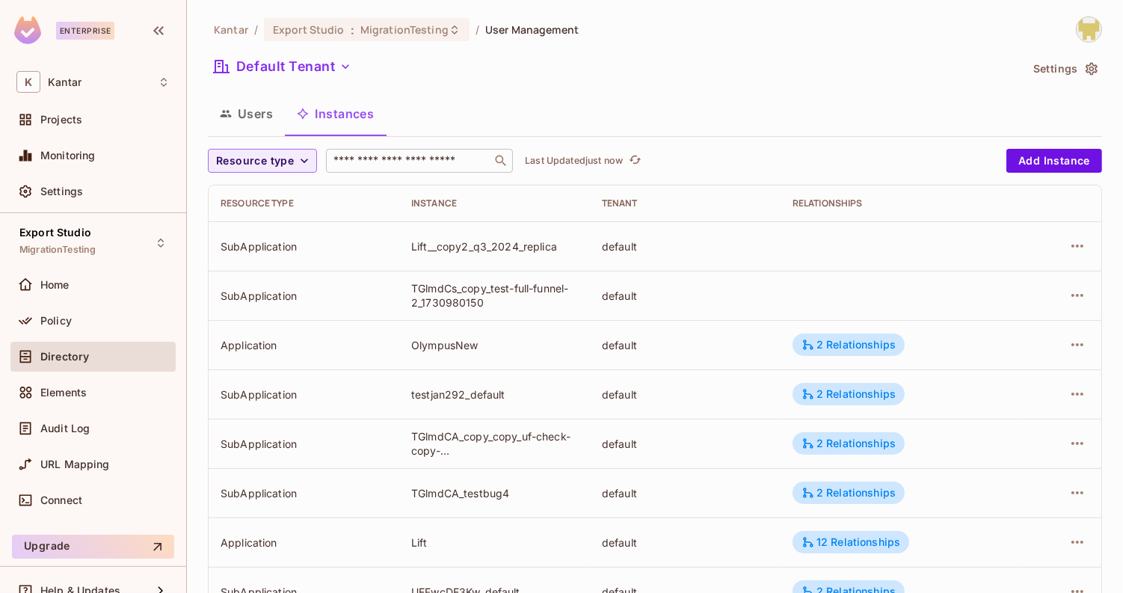
click at [386, 168] on div "​" at bounding box center [419, 161] width 187 height 24
paste input "********"
type input "********"
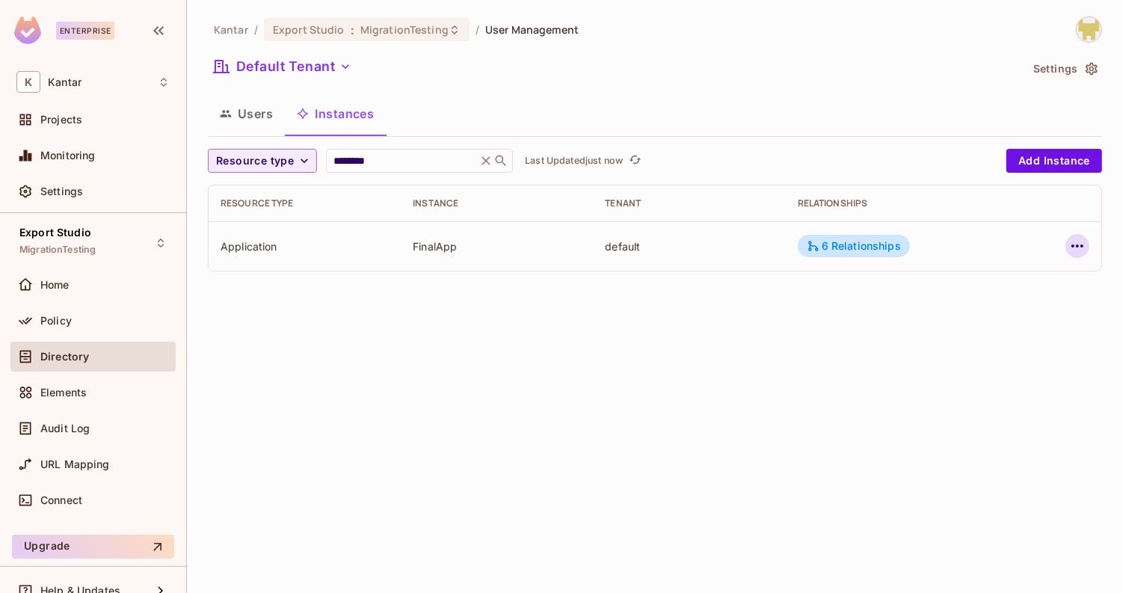
click at [1082, 251] on icon "button" at bounding box center [1078, 246] width 18 height 18
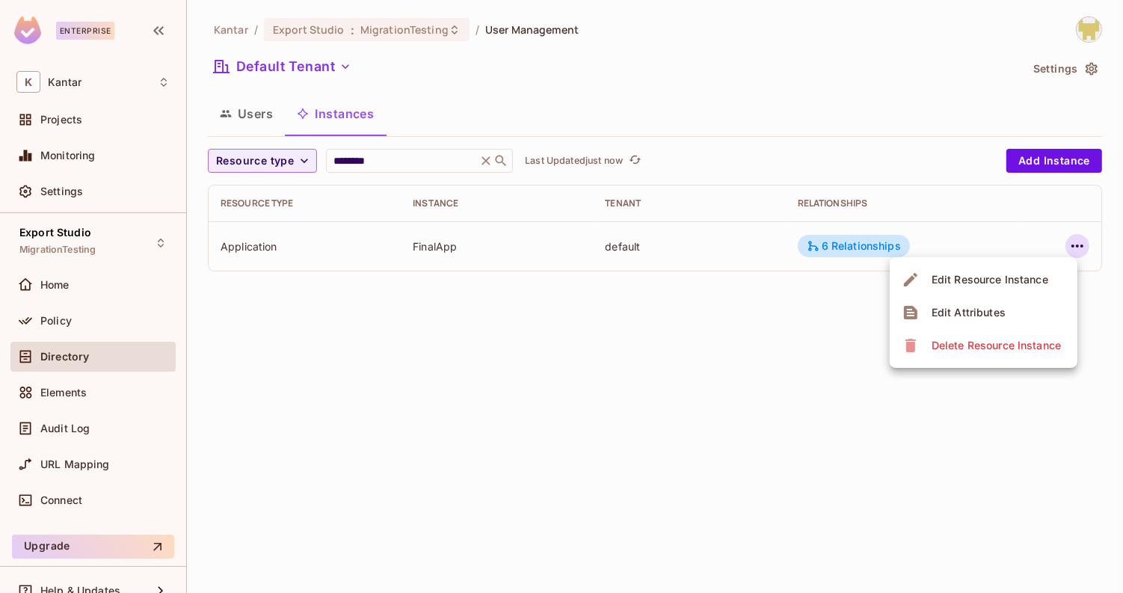
click at [999, 313] on div "Edit Attributes" at bounding box center [969, 312] width 74 height 15
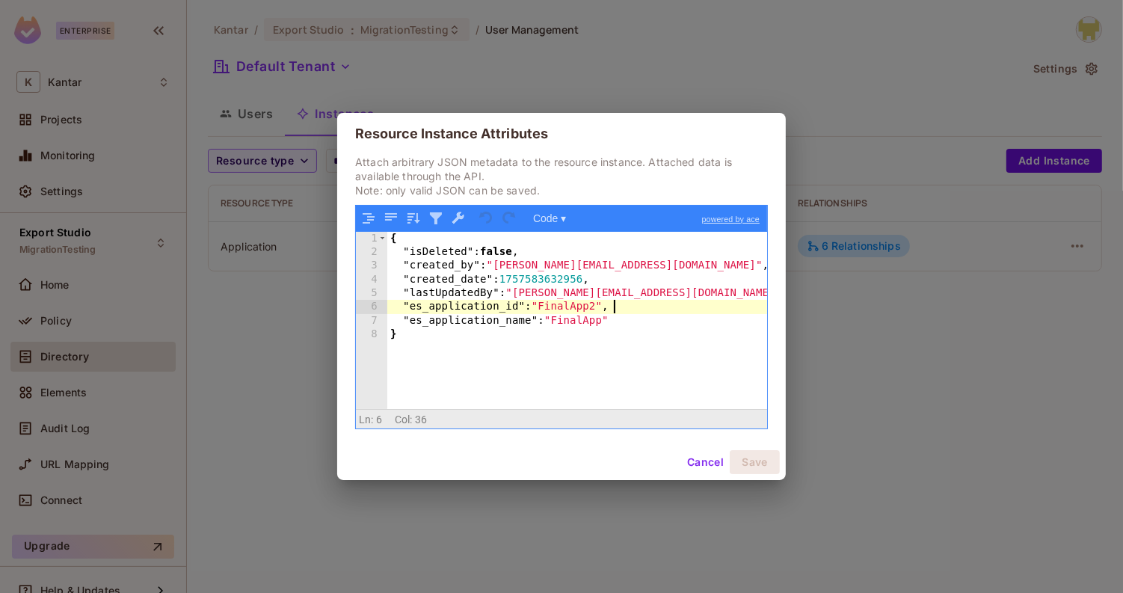
click at [619, 305] on div "{ "isDeleted" : false , "created_by" : "[PERSON_NAME][EMAIL_ADDRESS][DOMAIN_NAM…" at bounding box center [577, 335] width 381 height 206
click at [550, 308] on div "{ "isDeleted" : false , "created_by" : "[PERSON_NAME][EMAIL_ADDRESS][DOMAIN_NAM…" at bounding box center [577, 335] width 381 height 206
click at [645, 309] on div "{ "isDeleted" : false , "created_by" : "[PERSON_NAME][EMAIL_ADDRESS][DOMAIN_NAM…" at bounding box center [577, 335] width 381 height 206
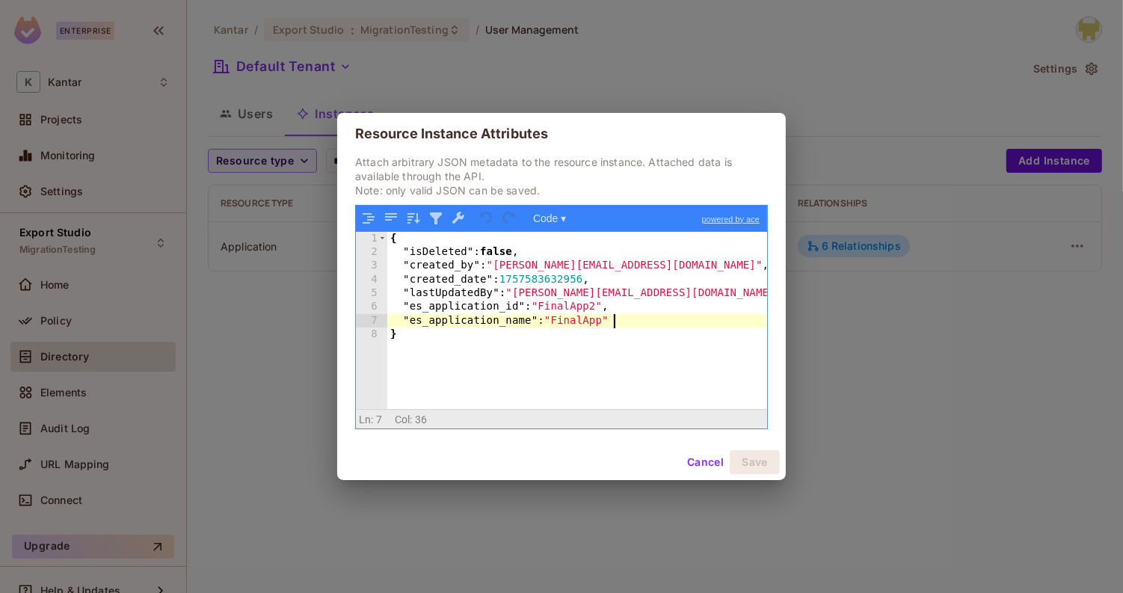
click at [641, 328] on div "{ "isDeleted" : false , "created_by" : "[PERSON_NAME][EMAIL_ADDRESS][DOMAIN_NAM…" at bounding box center [577, 335] width 381 height 206
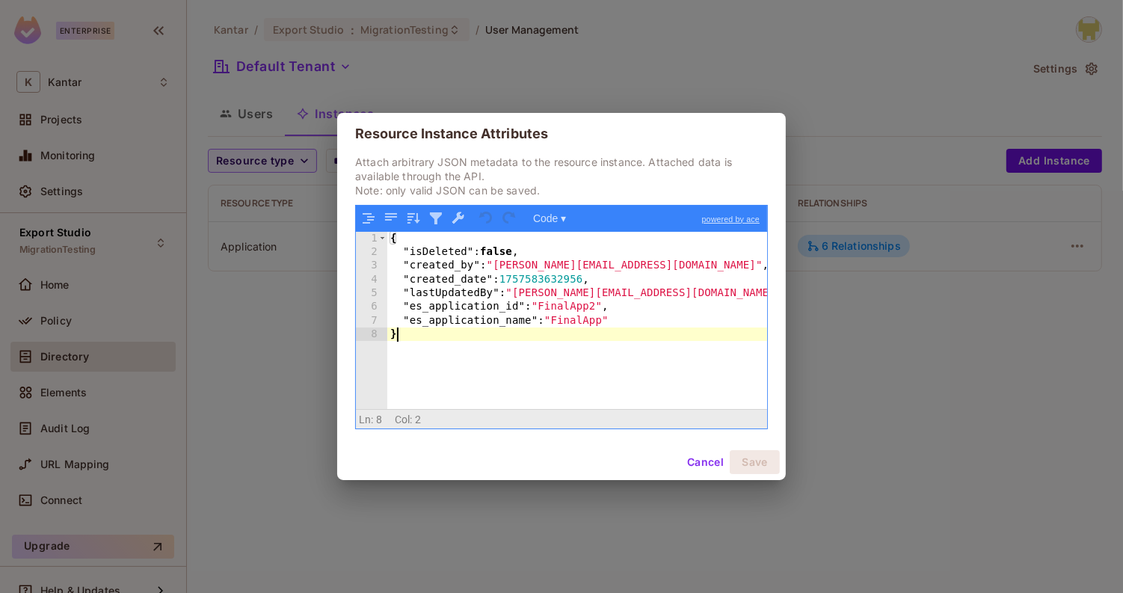
click at [634, 342] on div "{ "isDeleted" : false , "created_by" : "[PERSON_NAME][EMAIL_ADDRESS][DOMAIN_NAM…" at bounding box center [577, 335] width 381 height 206
click at [694, 464] on button "Cancel" at bounding box center [705, 462] width 49 height 24
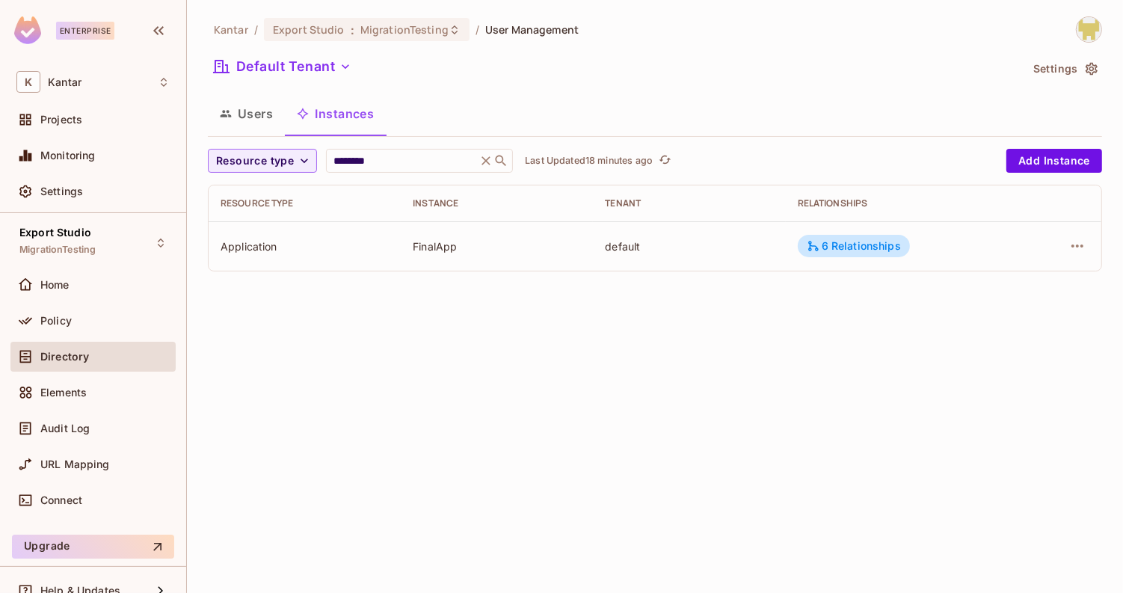
click at [263, 108] on button "Users" at bounding box center [246, 113] width 77 height 37
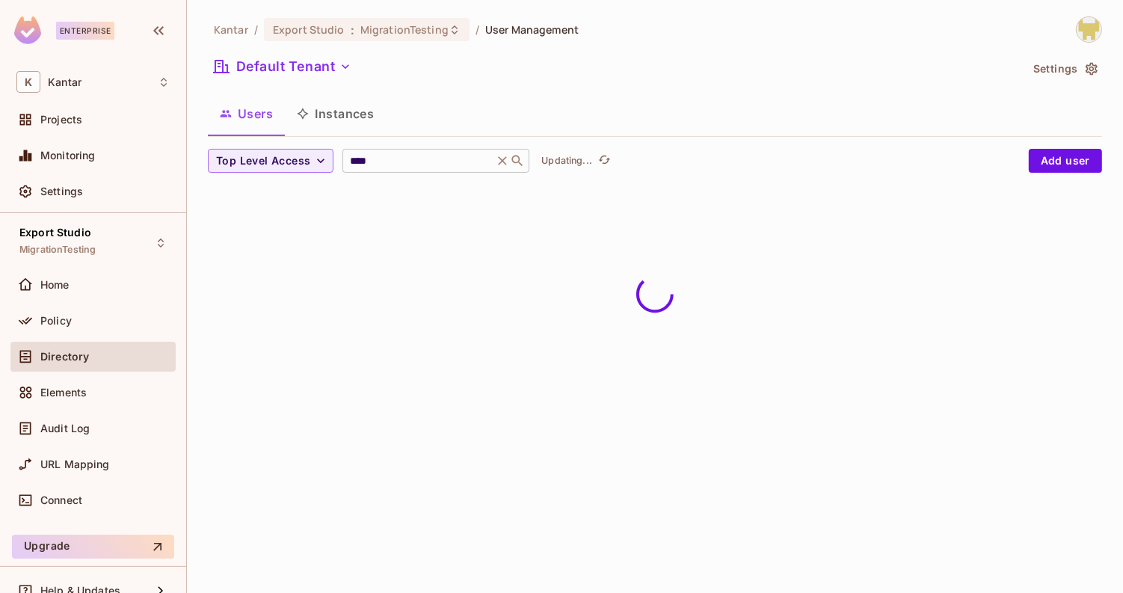
click at [383, 150] on div "**** ​" at bounding box center [436, 161] width 187 height 24
type input "*****"
click at [446, 105] on div "Users Instances" at bounding box center [655, 113] width 894 height 37
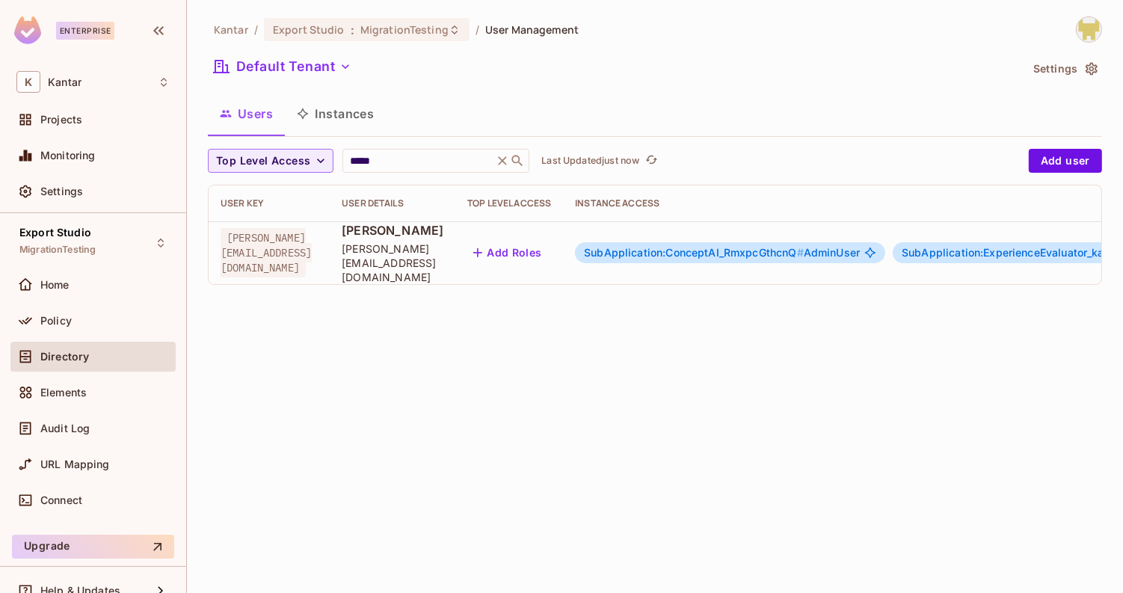
click at [548, 252] on button "Add Roles" at bounding box center [507, 253] width 81 height 24
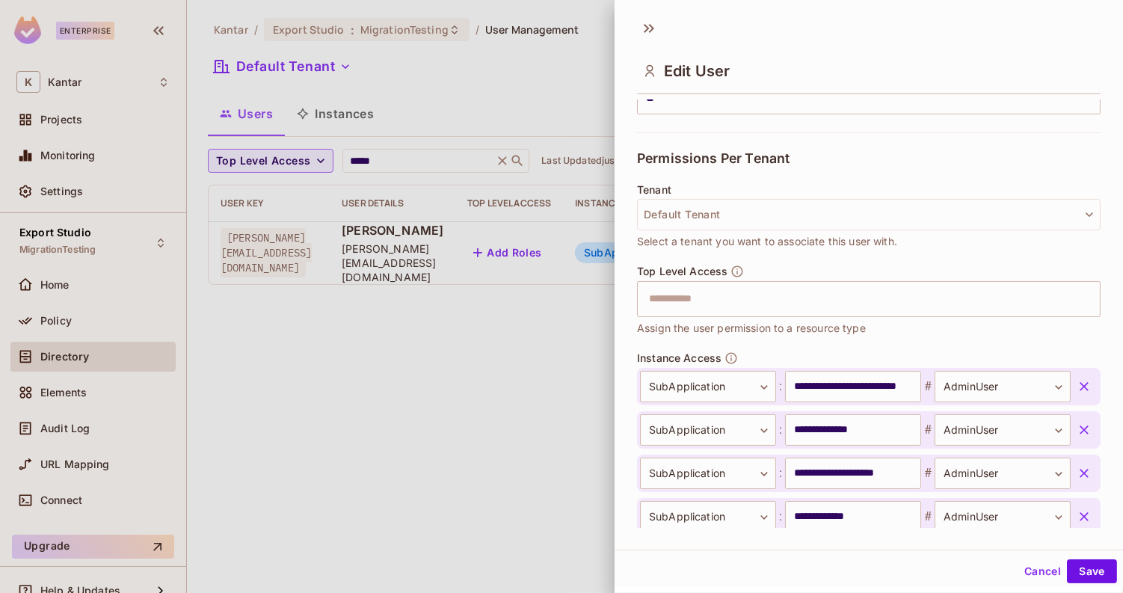
scroll to position [307, 0]
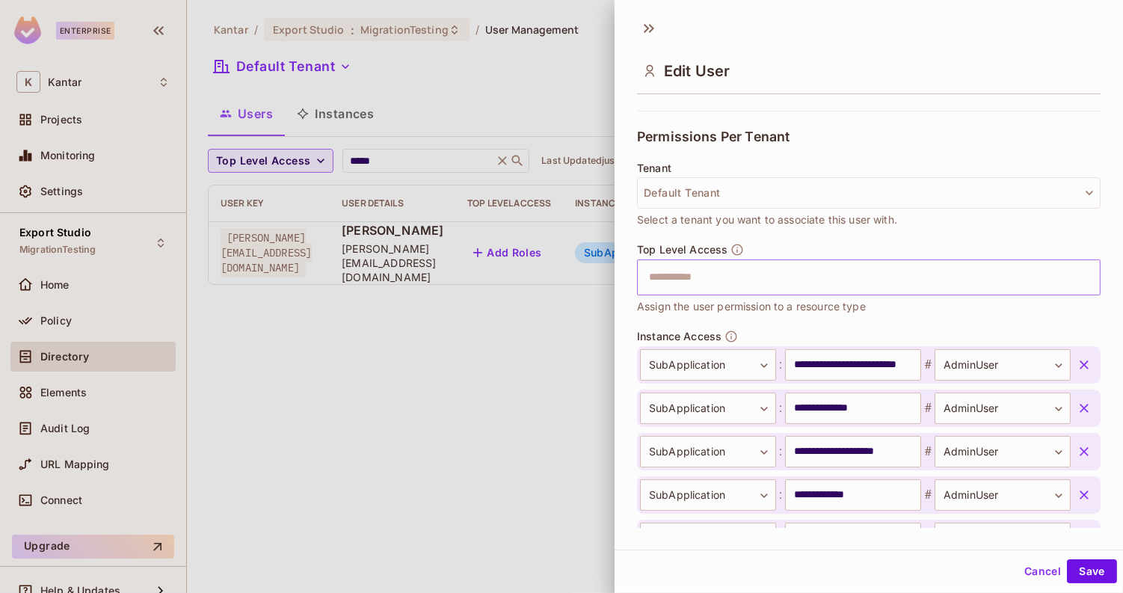
click at [683, 266] on input "text" at bounding box center [856, 278] width 432 height 30
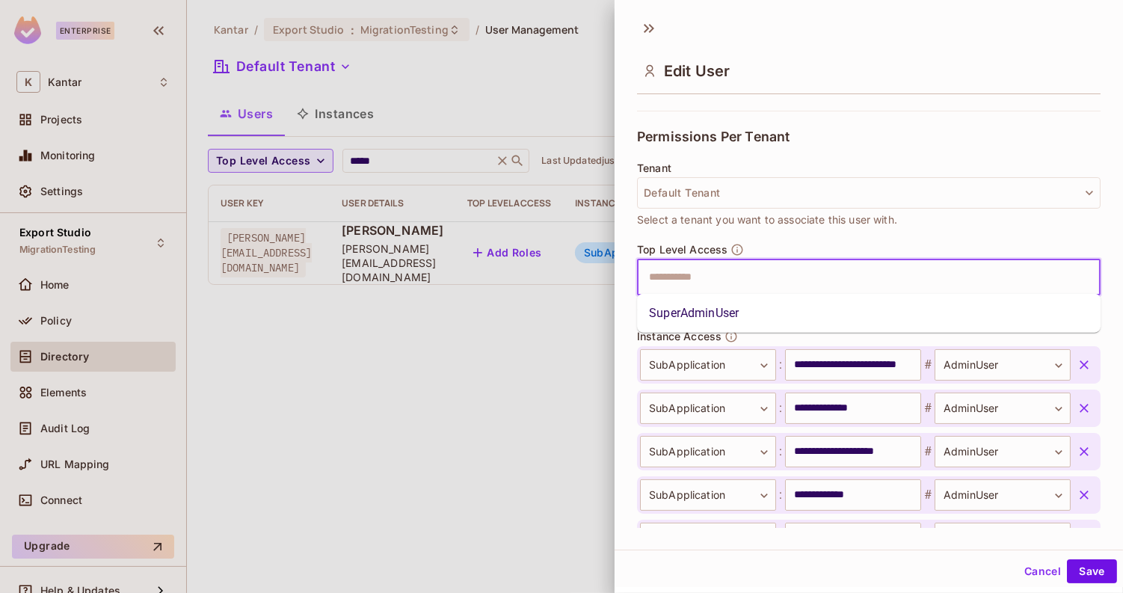
click at [684, 306] on li "SuperAdminUser" at bounding box center [869, 313] width 464 height 27
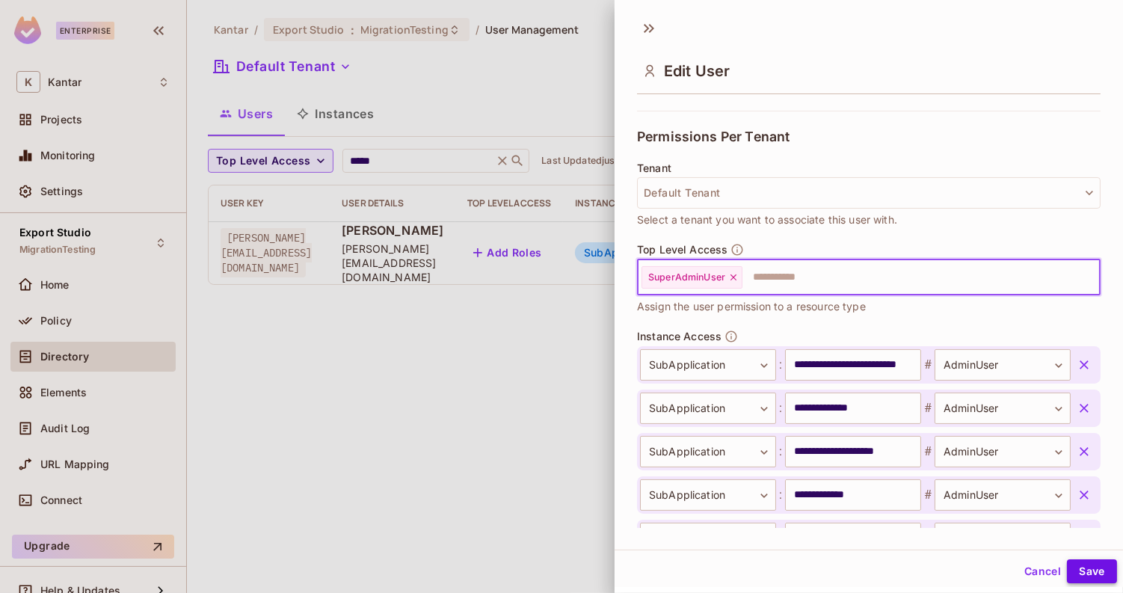
click at [1080, 571] on button "Save" at bounding box center [1092, 571] width 50 height 24
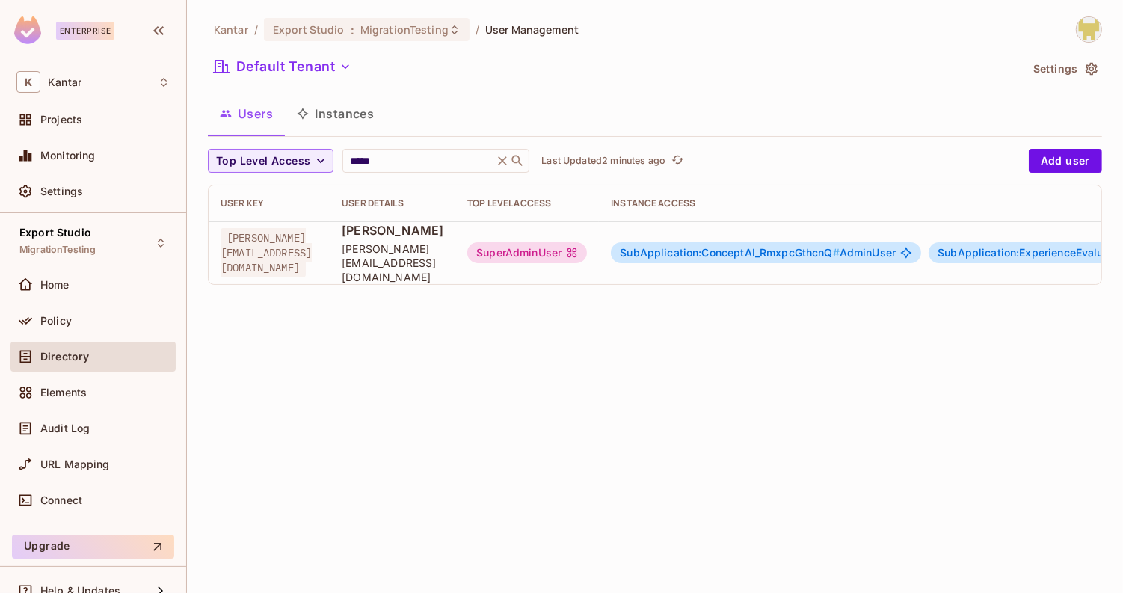
click at [741, 248] on span "SubApplication:ConceptAI_RmxpcGthcnQ #" at bounding box center [730, 252] width 220 height 13
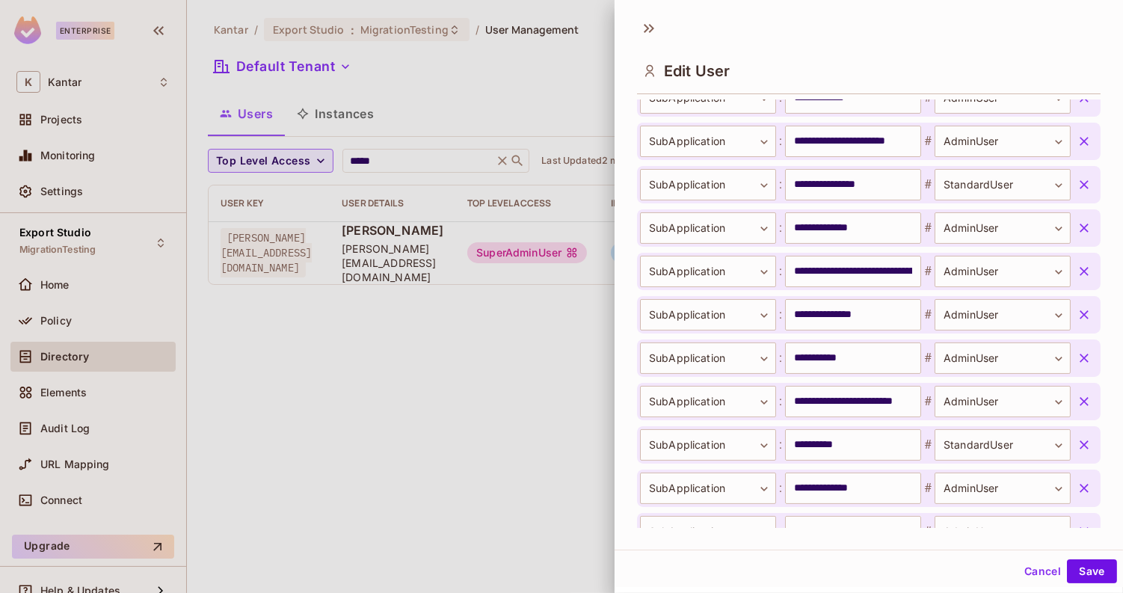
scroll to position [981, 0]
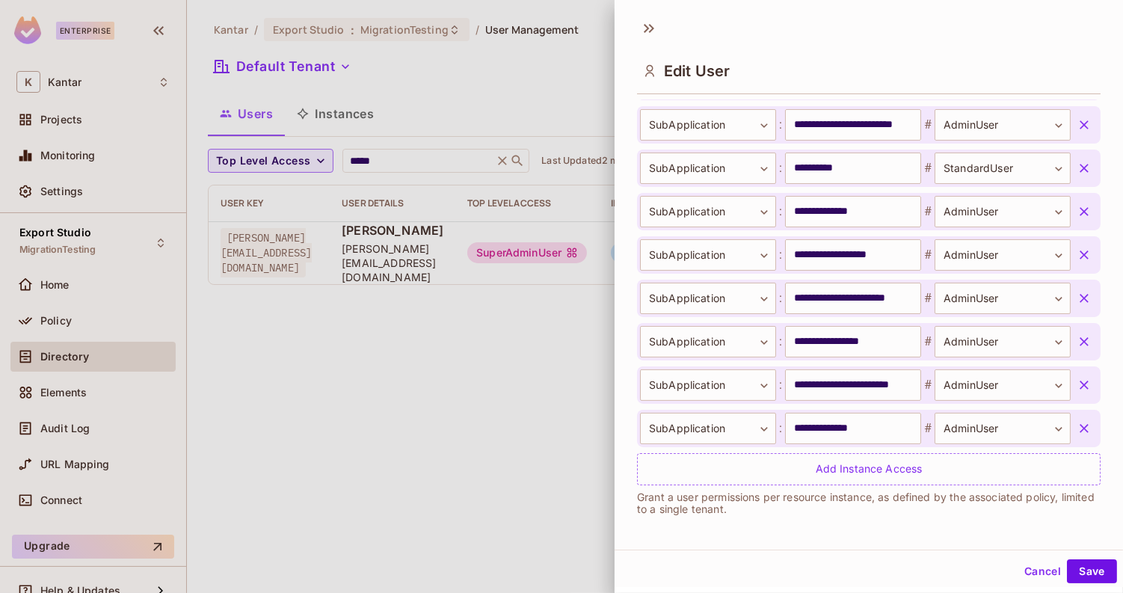
click at [1075, 297] on button "button" at bounding box center [1084, 298] width 27 height 27
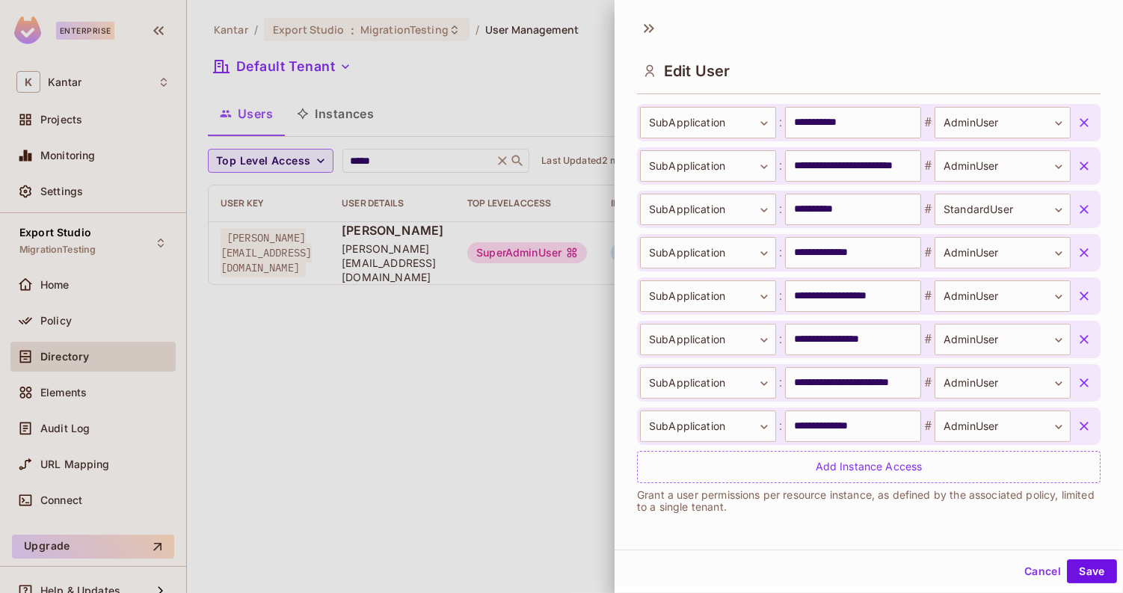
scroll to position [939, 0]
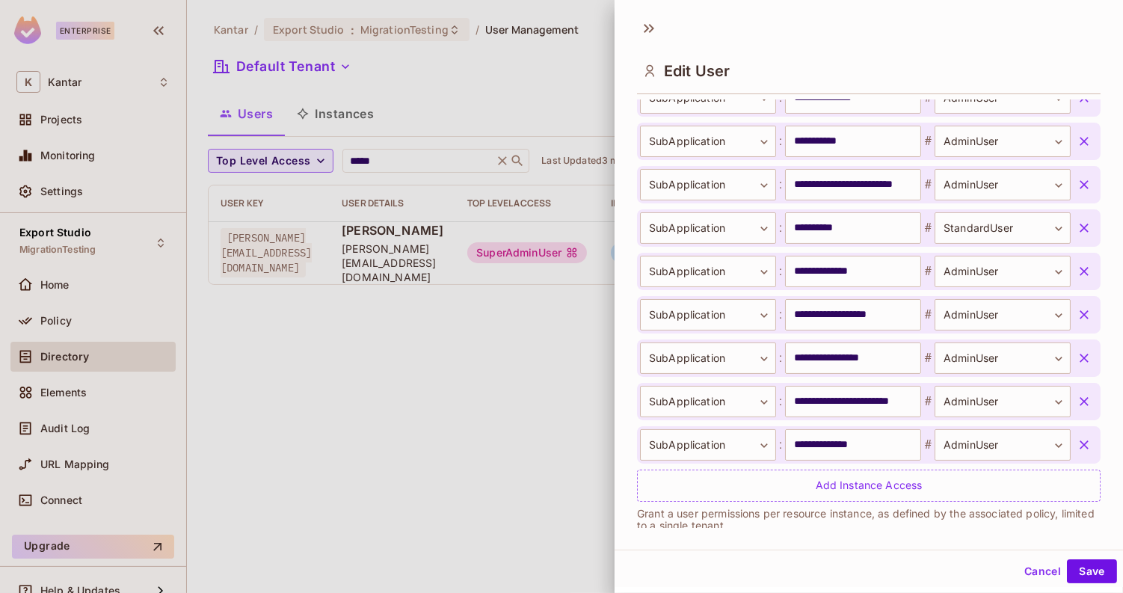
click at [1086, 399] on icon "button" at bounding box center [1084, 401] width 15 height 15
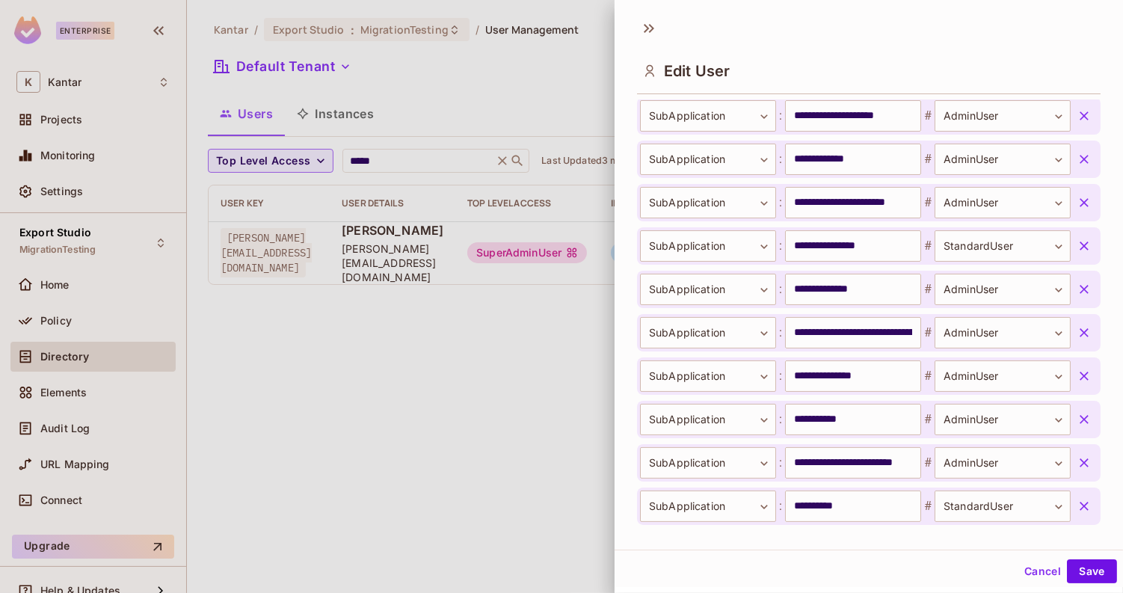
scroll to position [642, 0]
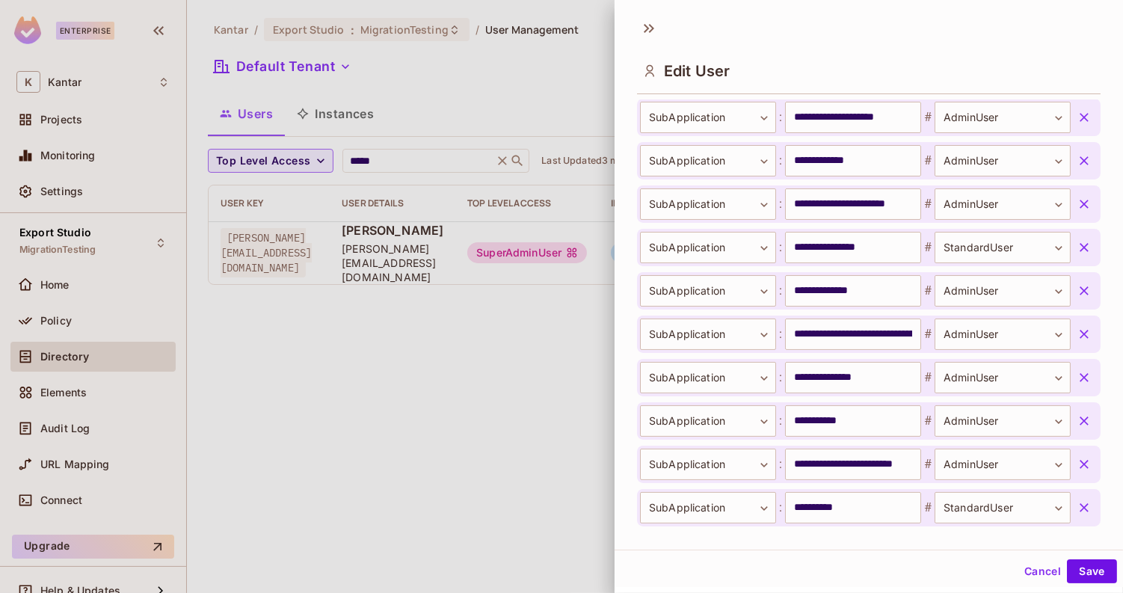
click at [1083, 331] on icon "button" at bounding box center [1084, 334] width 15 height 15
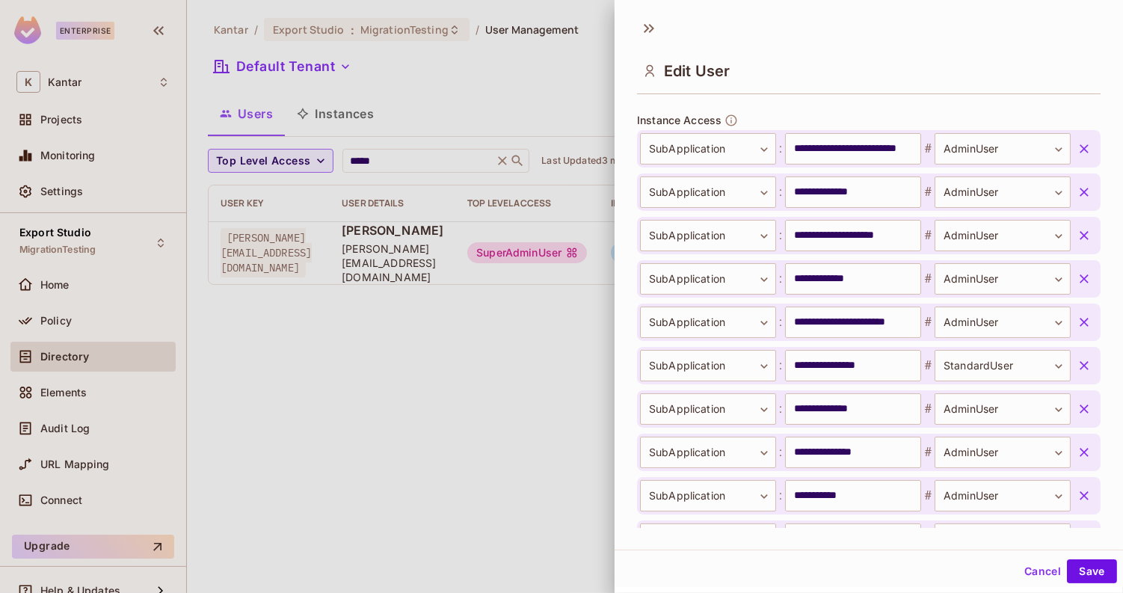
scroll to position [518, 0]
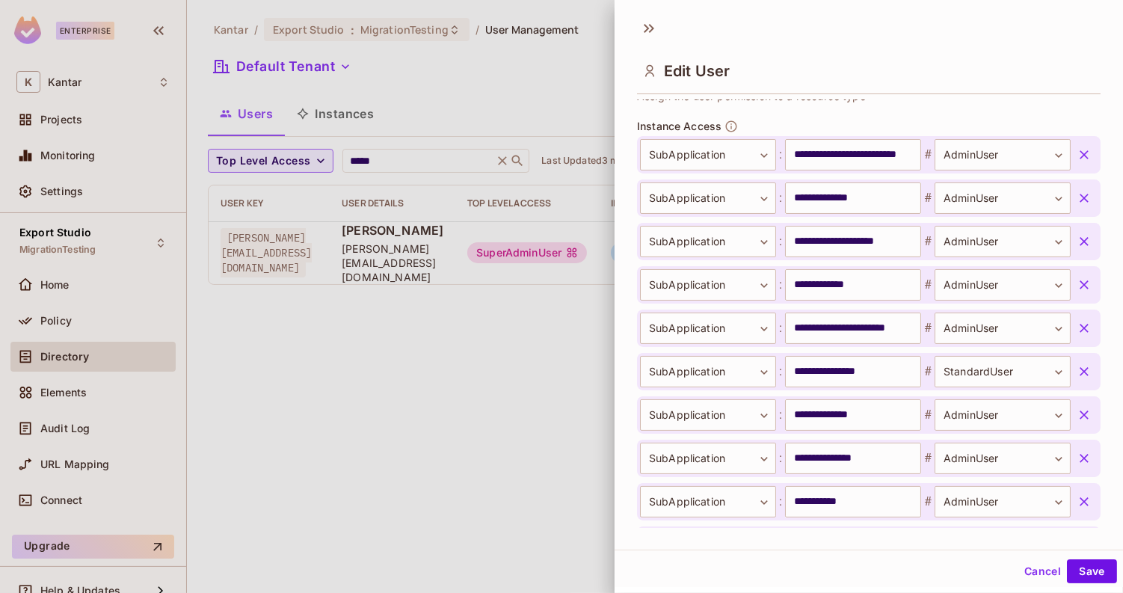
click at [1084, 330] on icon "button" at bounding box center [1084, 328] width 15 height 15
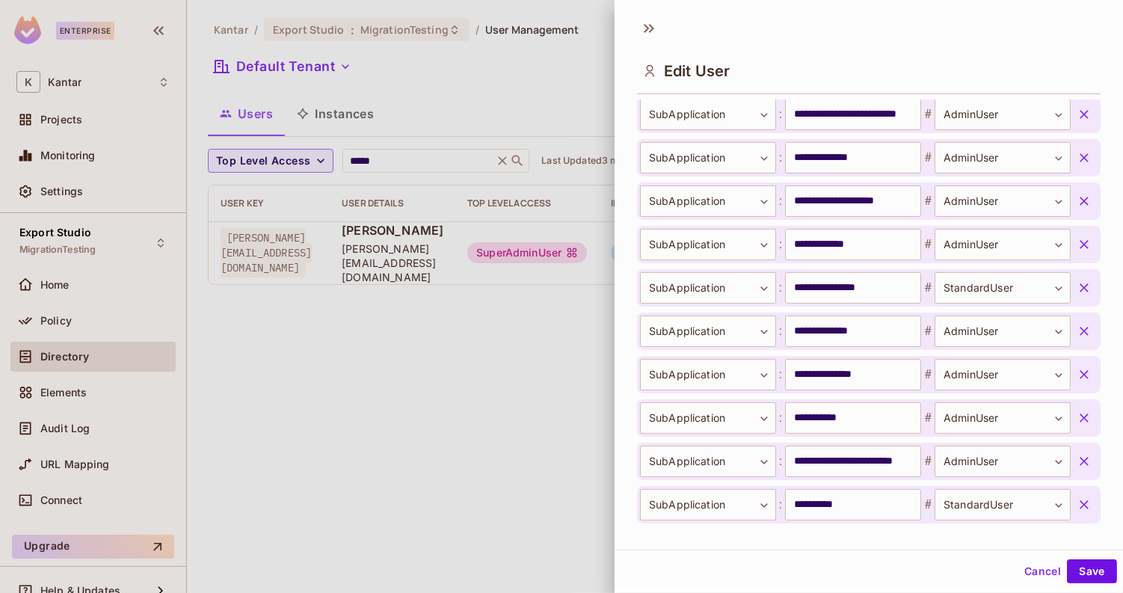
scroll to position [537, 0]
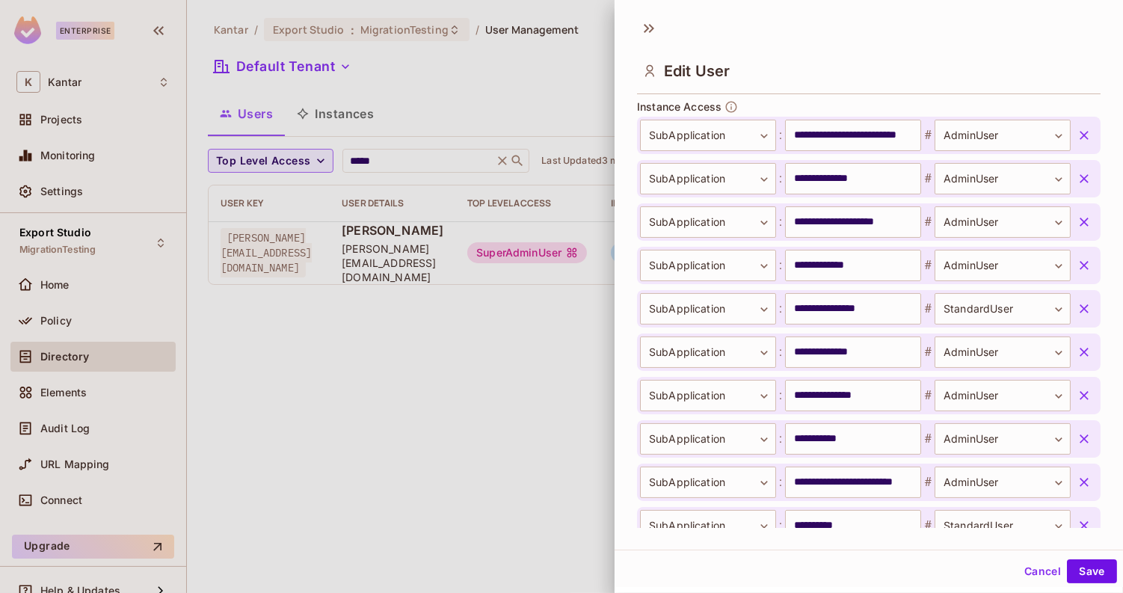
click at [1088, 135] on icon "button" at bounding box center [1084, 135] width 15 height 15
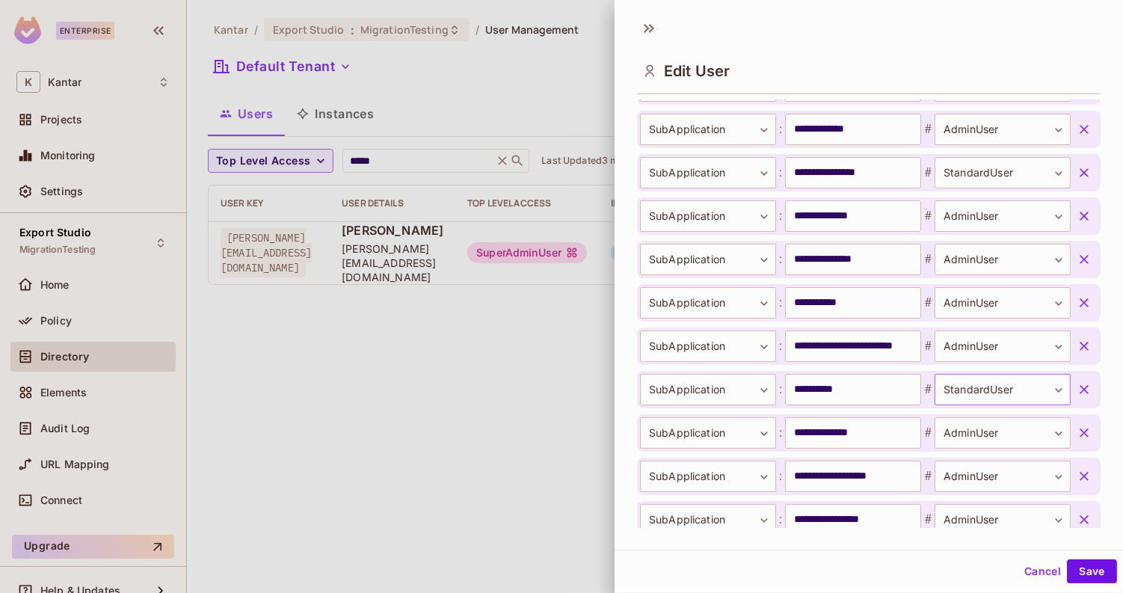
scroll to position [764, 0]
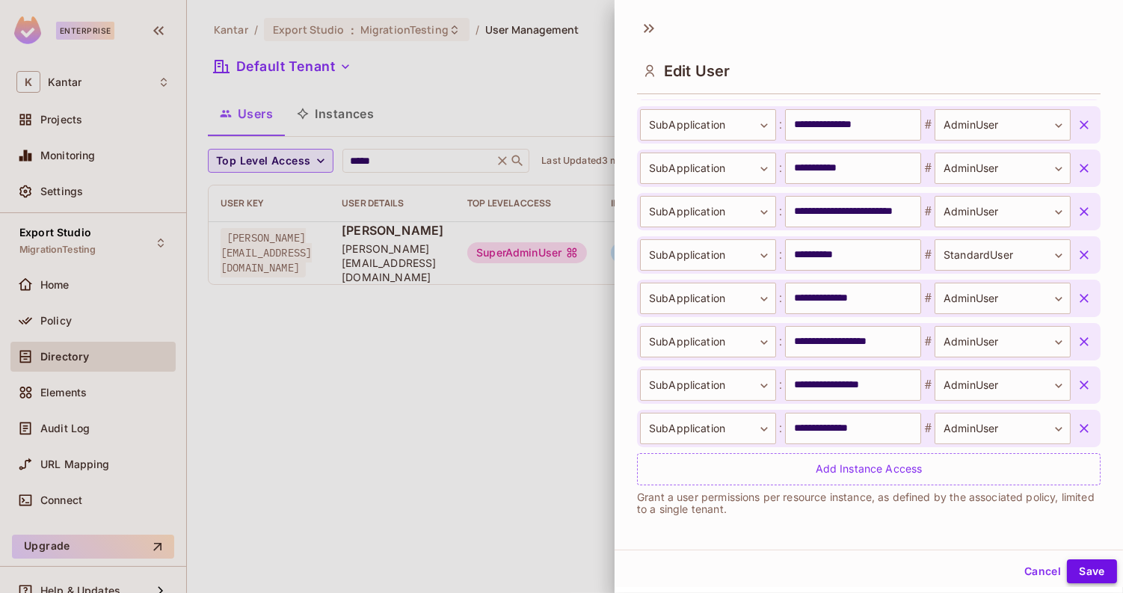
click at [1087, 569] on button "Save" at bounding box center [1092, 571] width 50 height 24
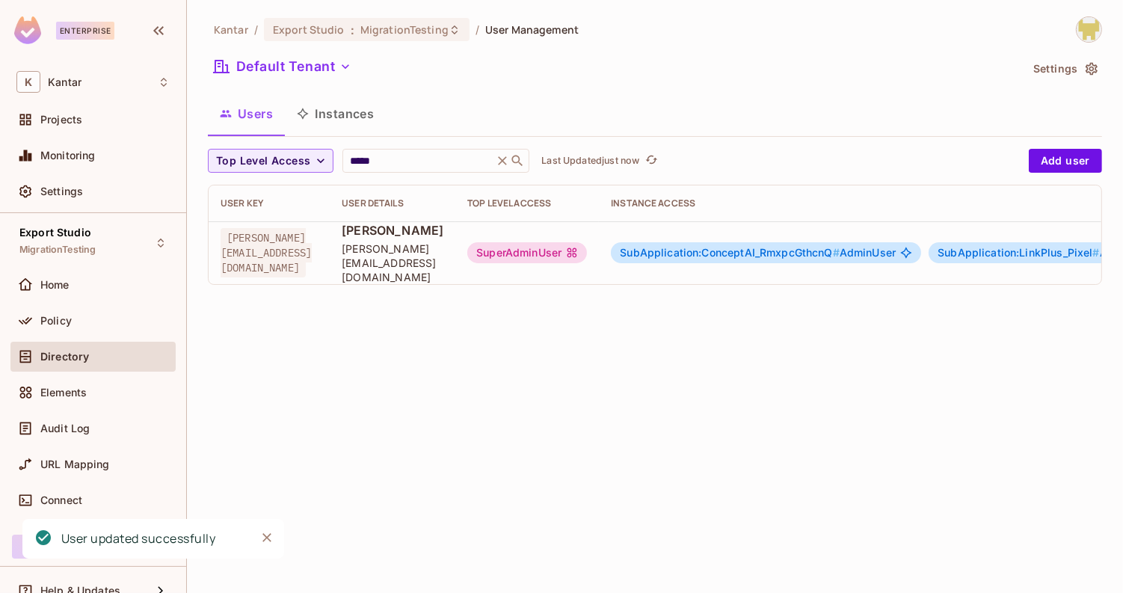
click at [798, 246] on span "SubApplication:ConceptAI_RmxpcGthcnQ #" at bounding box center [730, 252] width 220 height 13
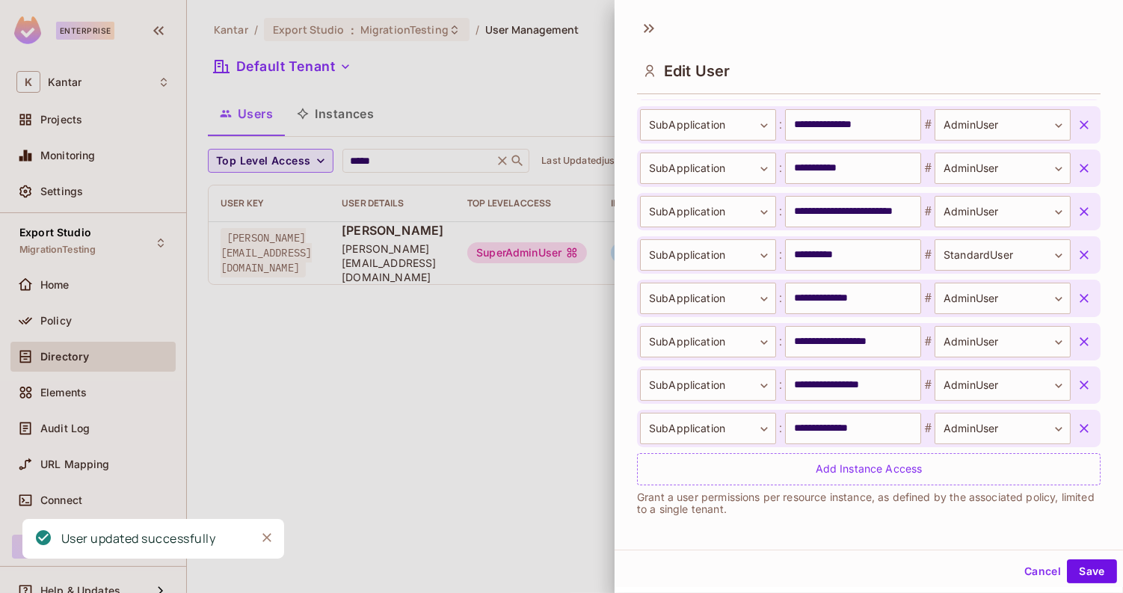
click at [1090, 209] on icon "button" at bounding box center [1084, 211] width 15 height 15
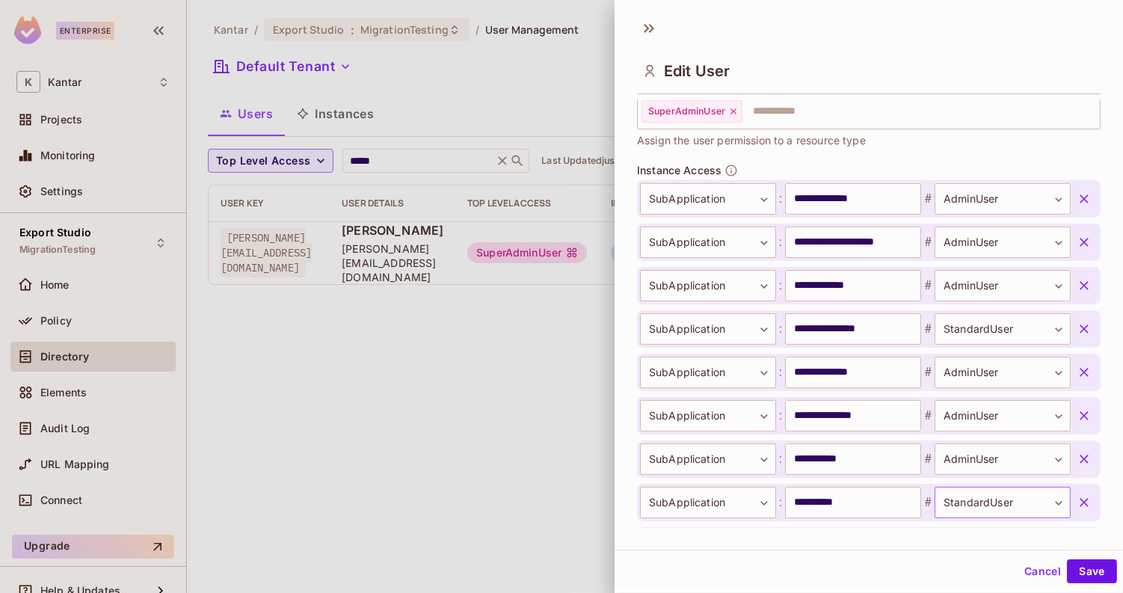
scroll to position [470, 0]
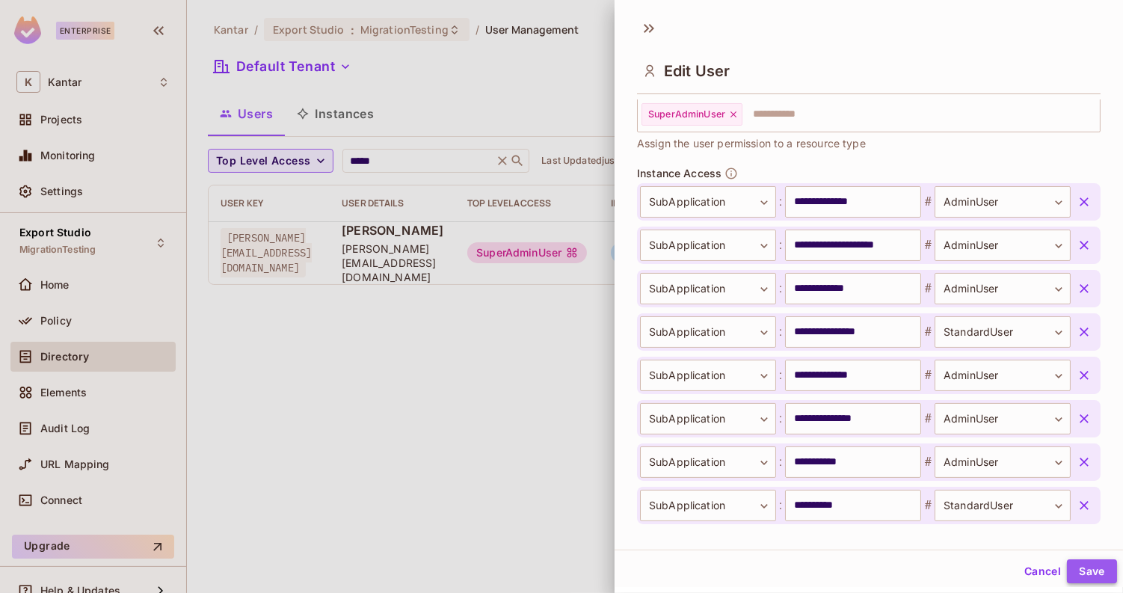
click at [1081, 564] on button "Save" at bounding box center [1092, 571] width 50 height 24
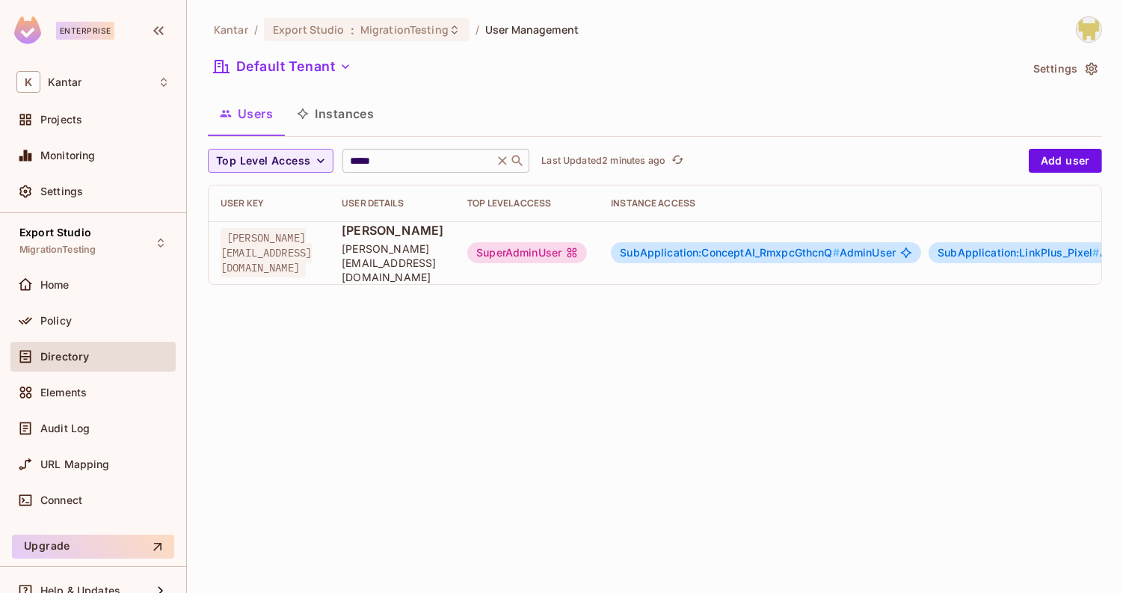
click at [394, 162] on input "*****" at bounding box center [418, 160] width 142 height 15
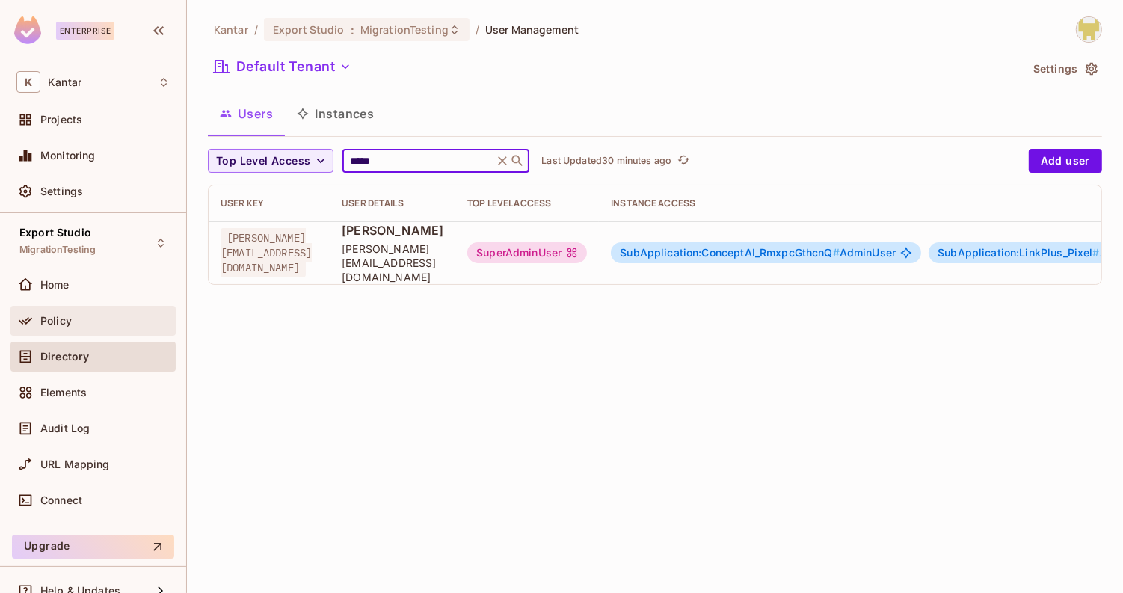
click at [92, 321] on div "Policy" at bounding box center [104, 321] width 129 height 12
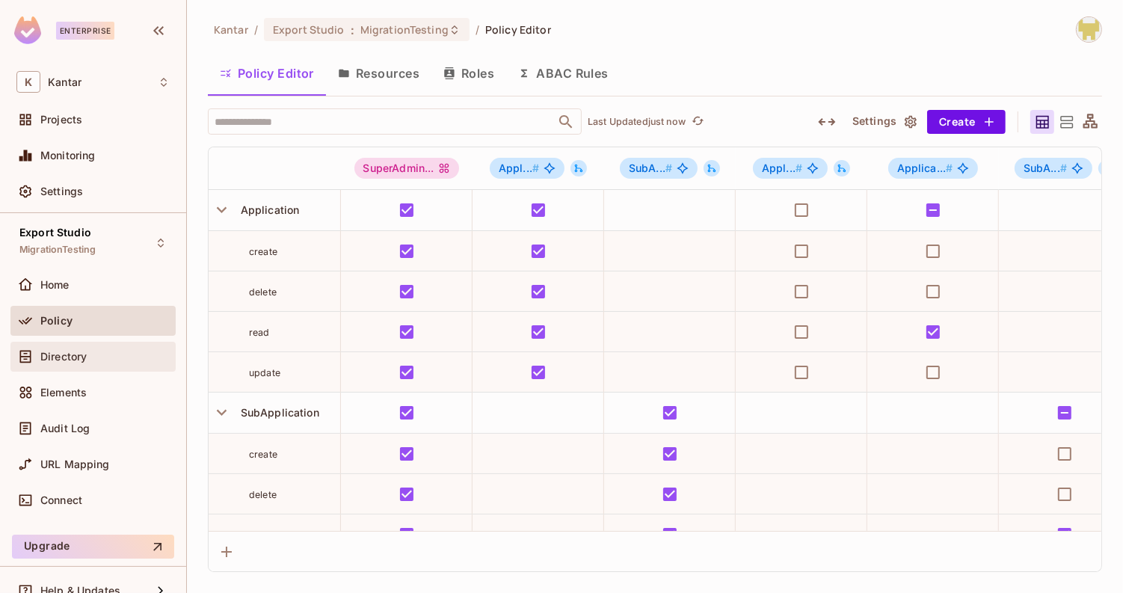
click at [103, 353] on div "Directory" at bounding box center [104, 357] width 129 height 12
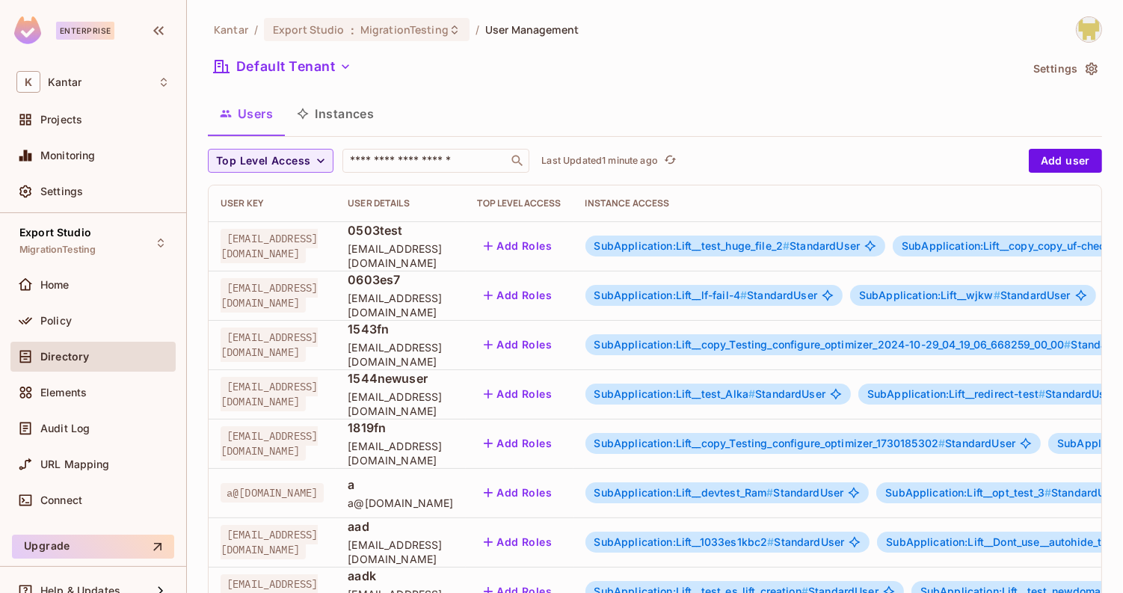
click at [550, 101] on div "Users Instances" at bounding box center [655, 113] width 894 height 37
click at [148, 322] on div "Policy" at bounding box center [104, 321] width 129 height 12
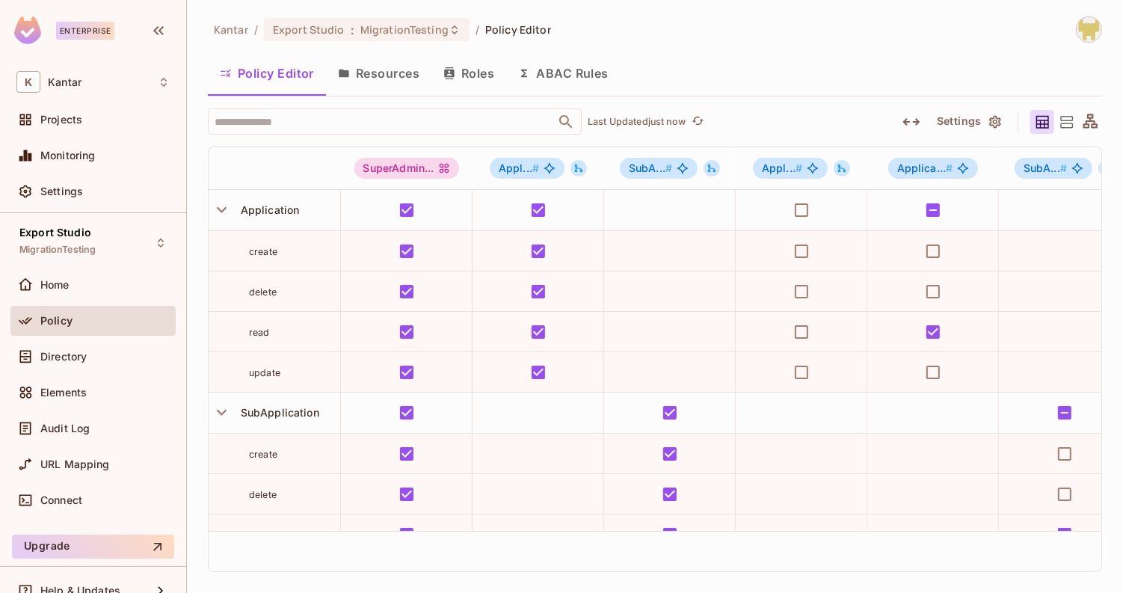
click at [475, 71] on button "Roles" at bounding box center [469, 73] width 75 height 37
